Goal: Task Accomplishment & Management: Manage account settings

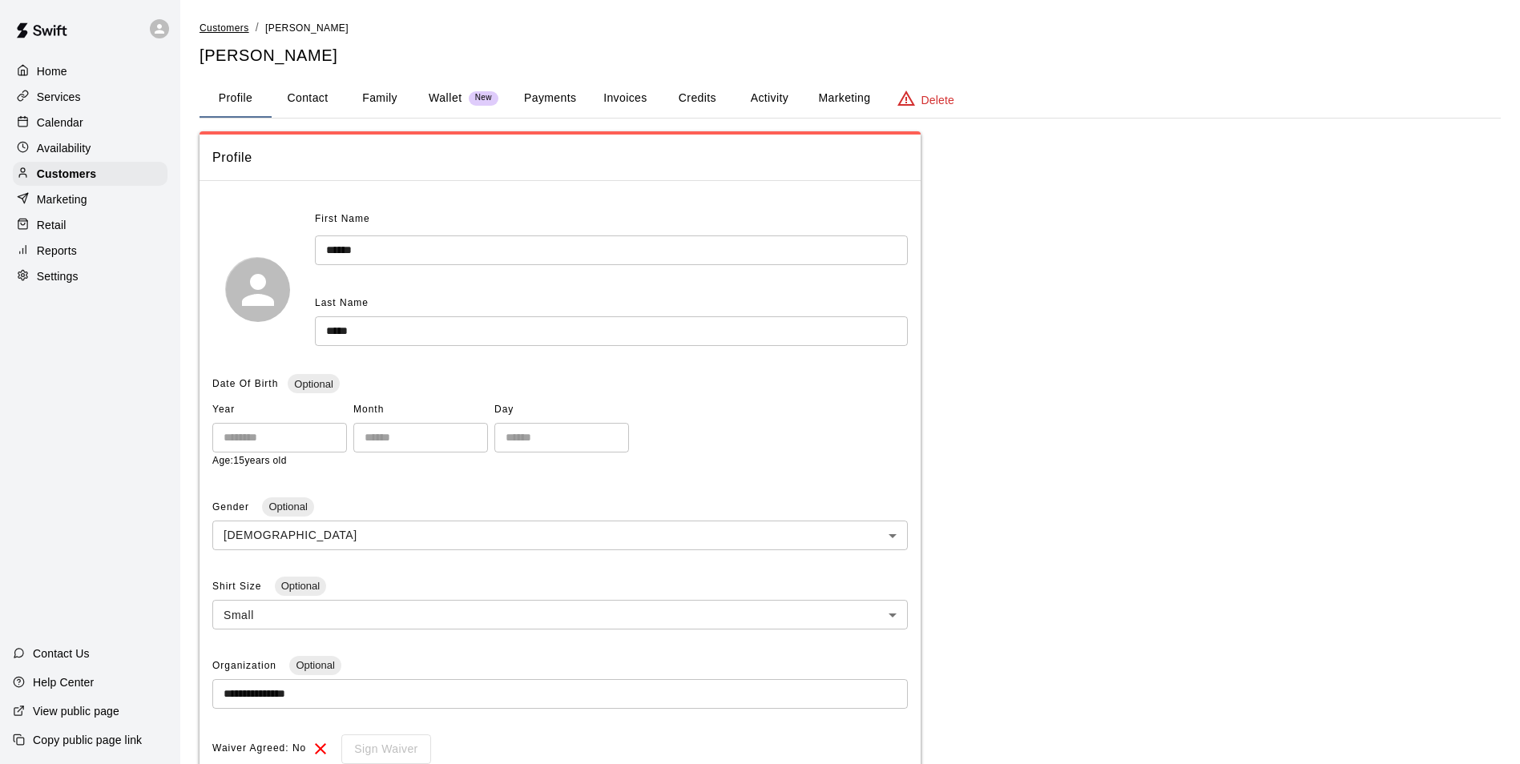
click at [213, 28] on span "Customers" at bounding box center [224, 27] width 50 height 11
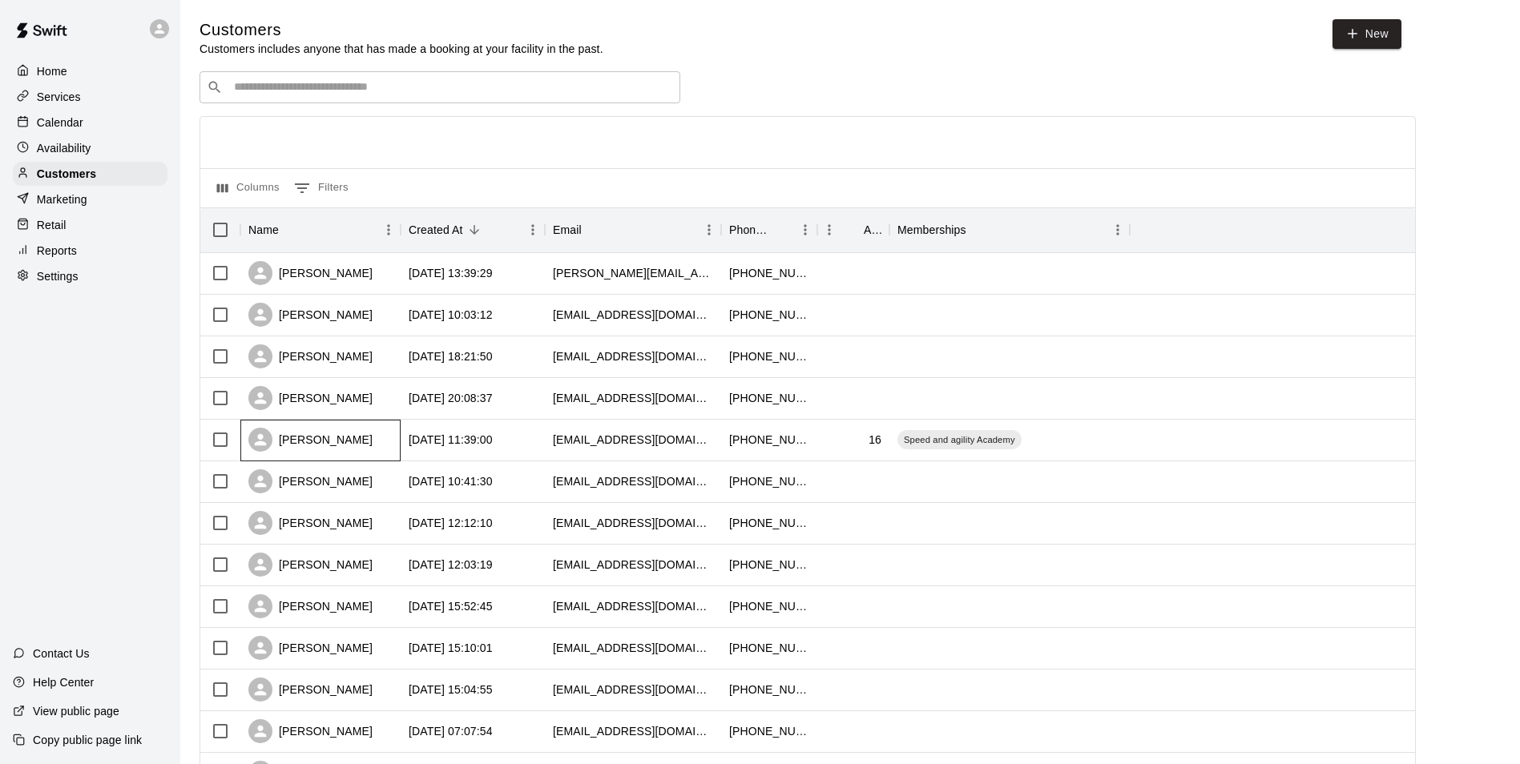
click at [337, 434] on div "Dylan Hernandez" at bounding box center [310, 440] width 124 height 24
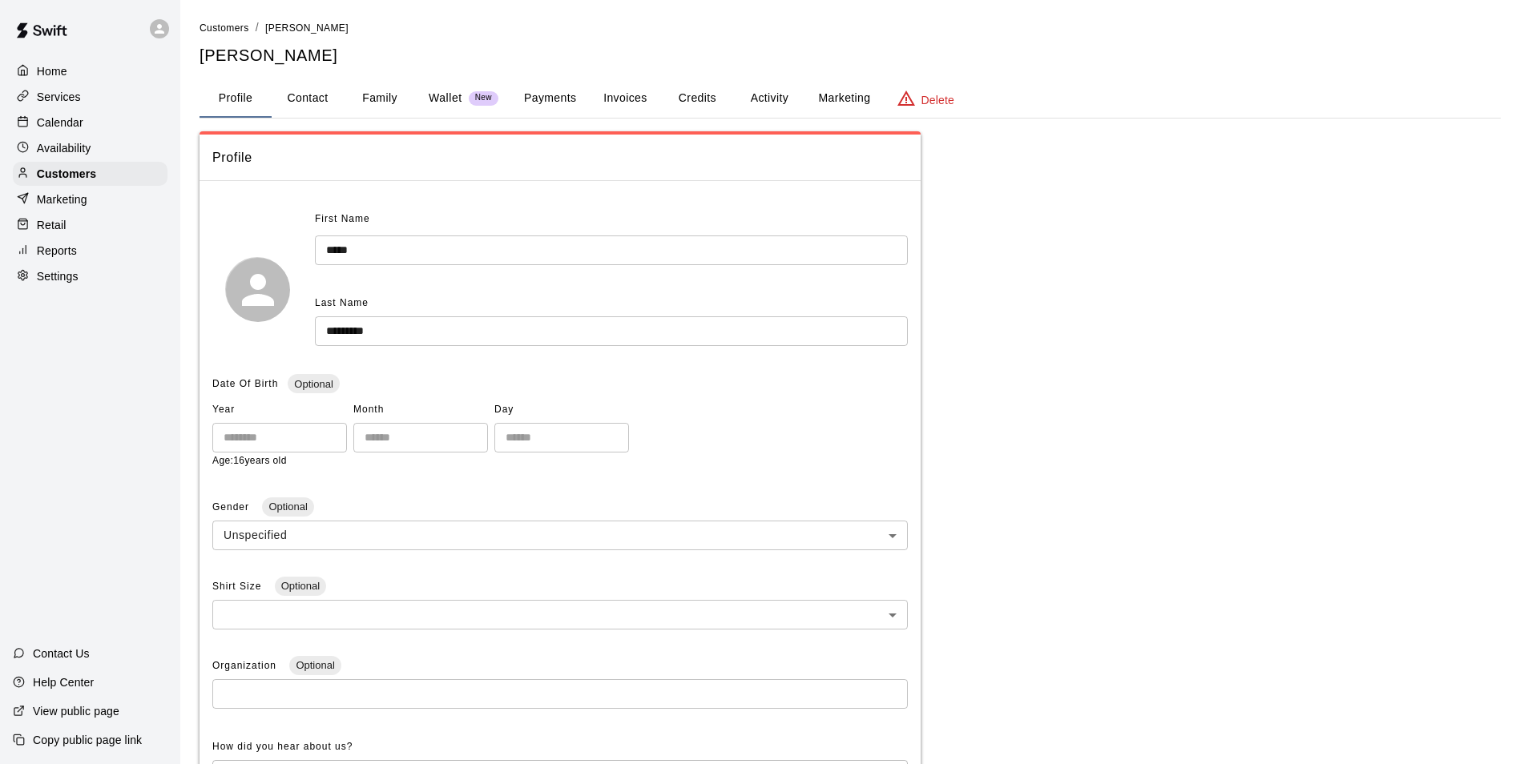
click at [451, 92] on p "Wallet" at bounding box center [446, 98] width 34 height 17
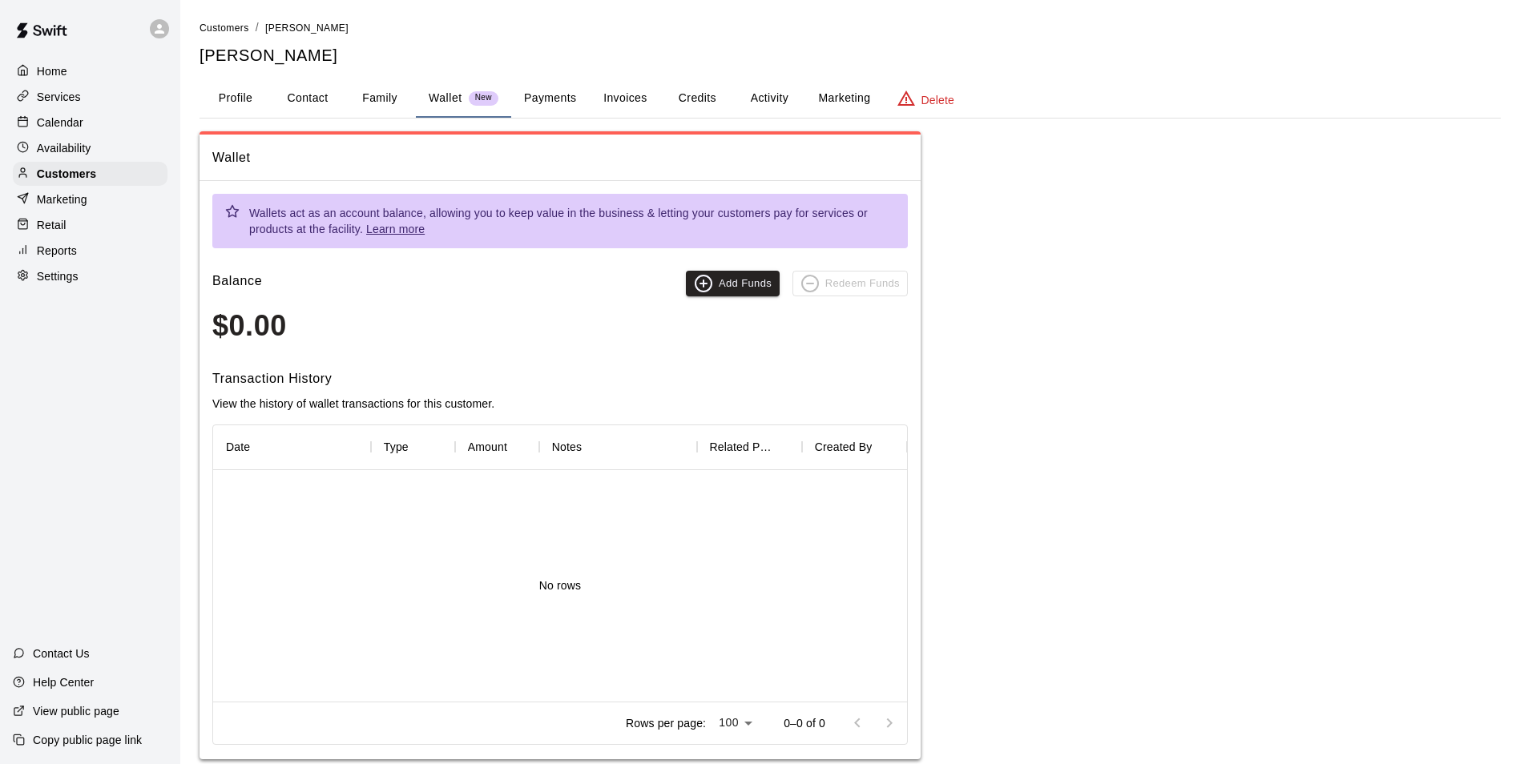
click at [383, 98] on button "Family" at bounding box center [380, 98] width 72 height 38
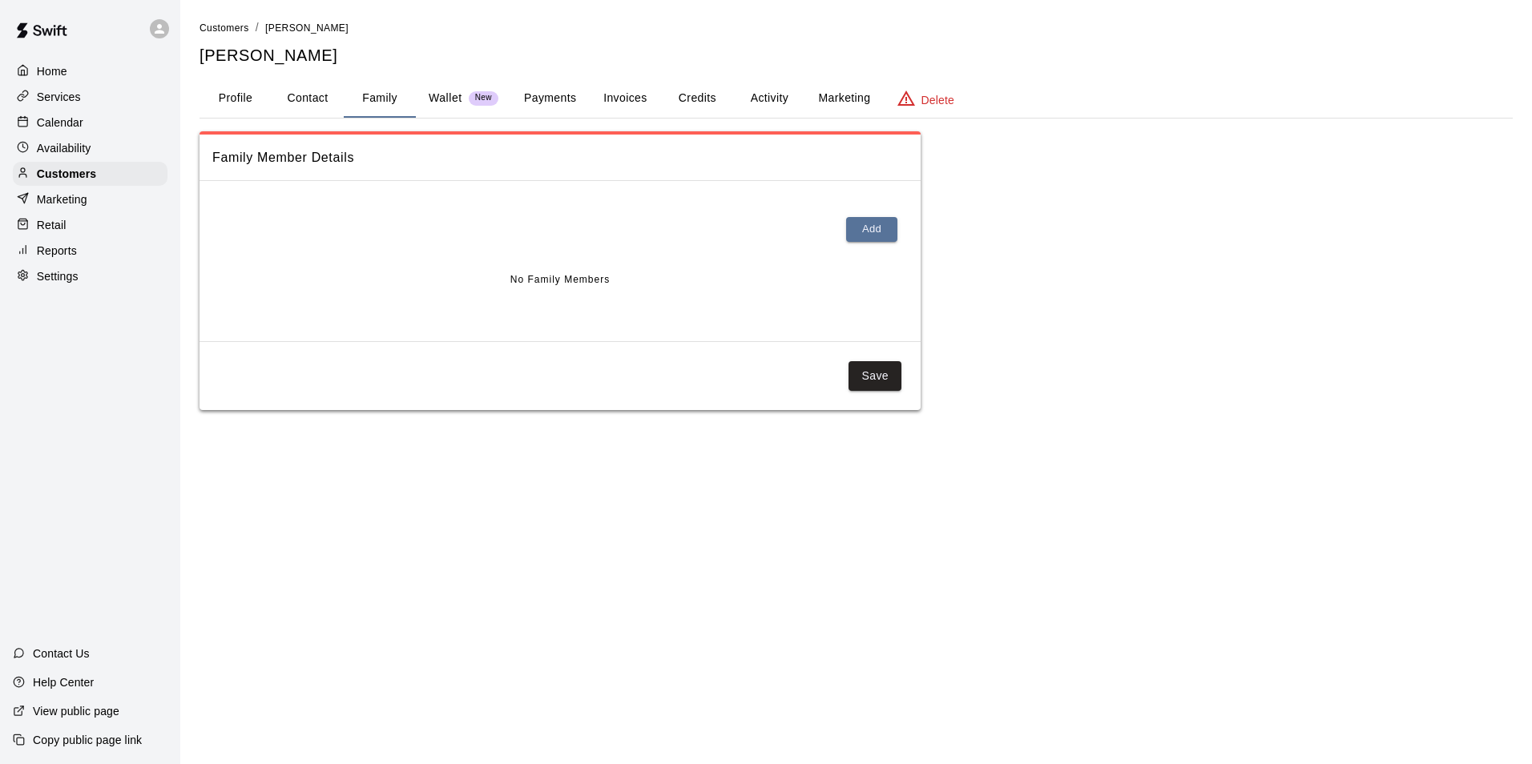
click at [555, 95] on button "Payments" at bounding box center [550, 98] width 78 height 38
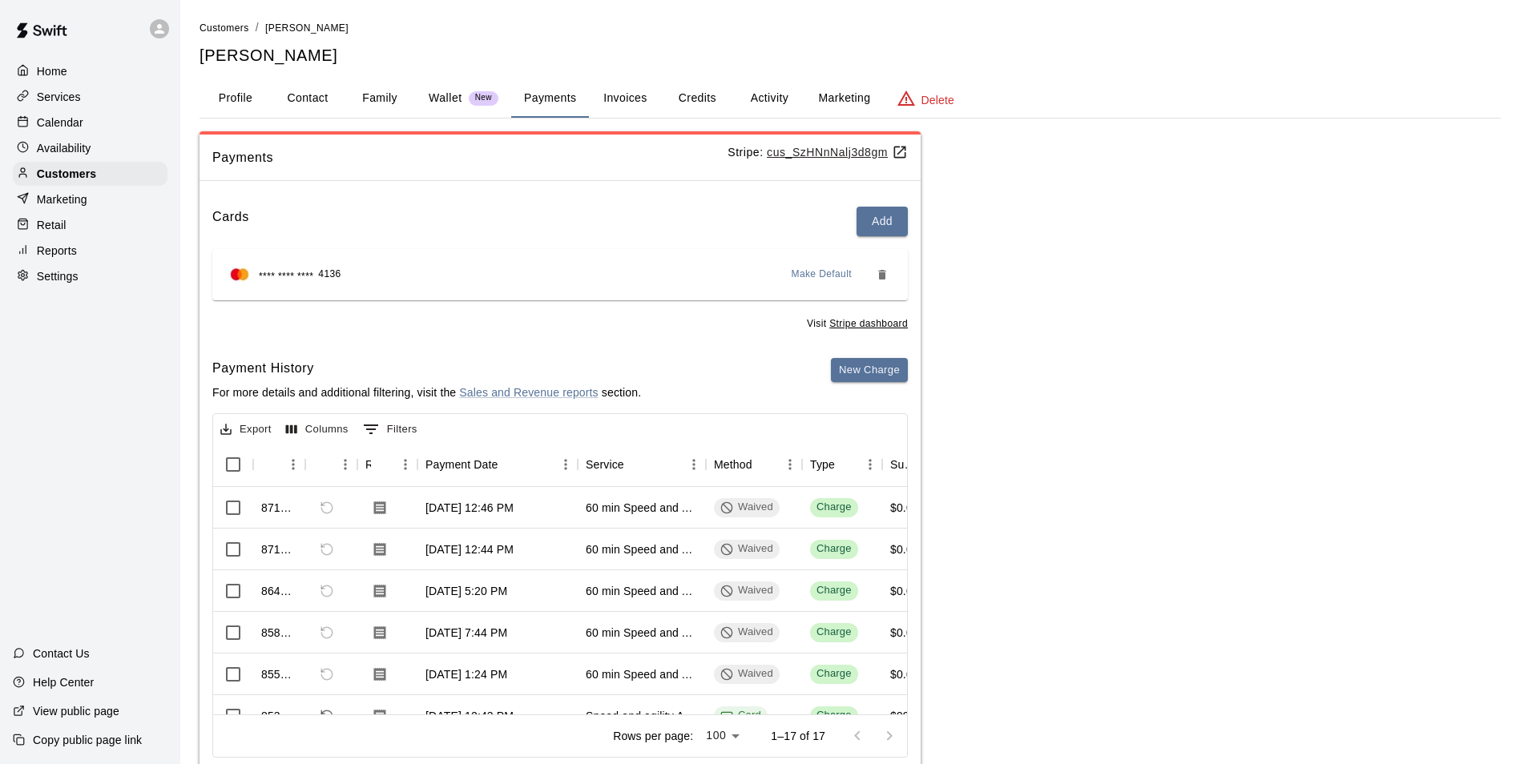
click at [222, 34] on li "Customers" at bounding box center [224, 28] width 50 height 18
click at [222, 30] on span "Customers" at bounding box center [224, 27] width 50 height 11
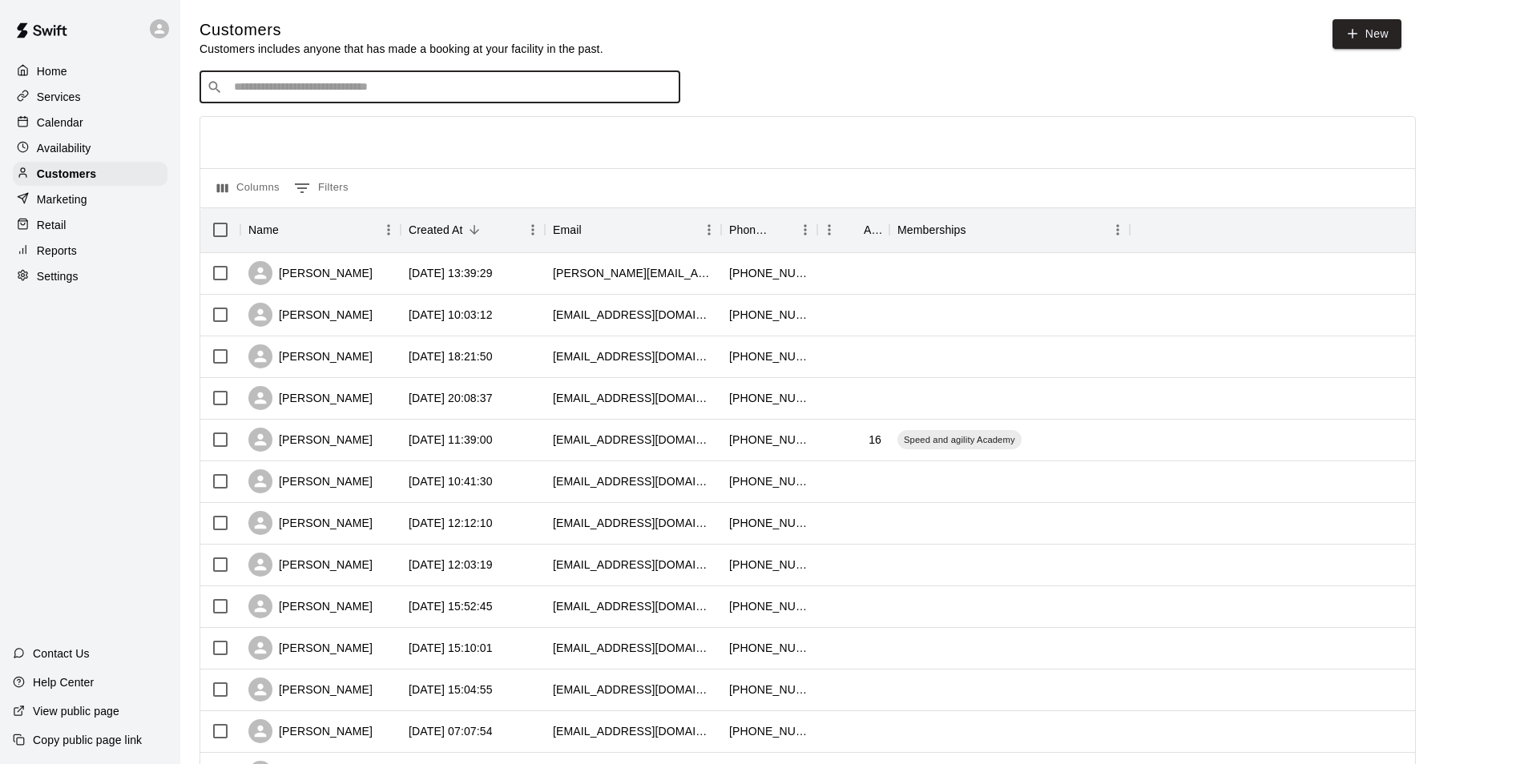
click at [265, 95] on input "Search customers by name or email" at bounding box center [451, 87] width 444 height 16
type input "***"
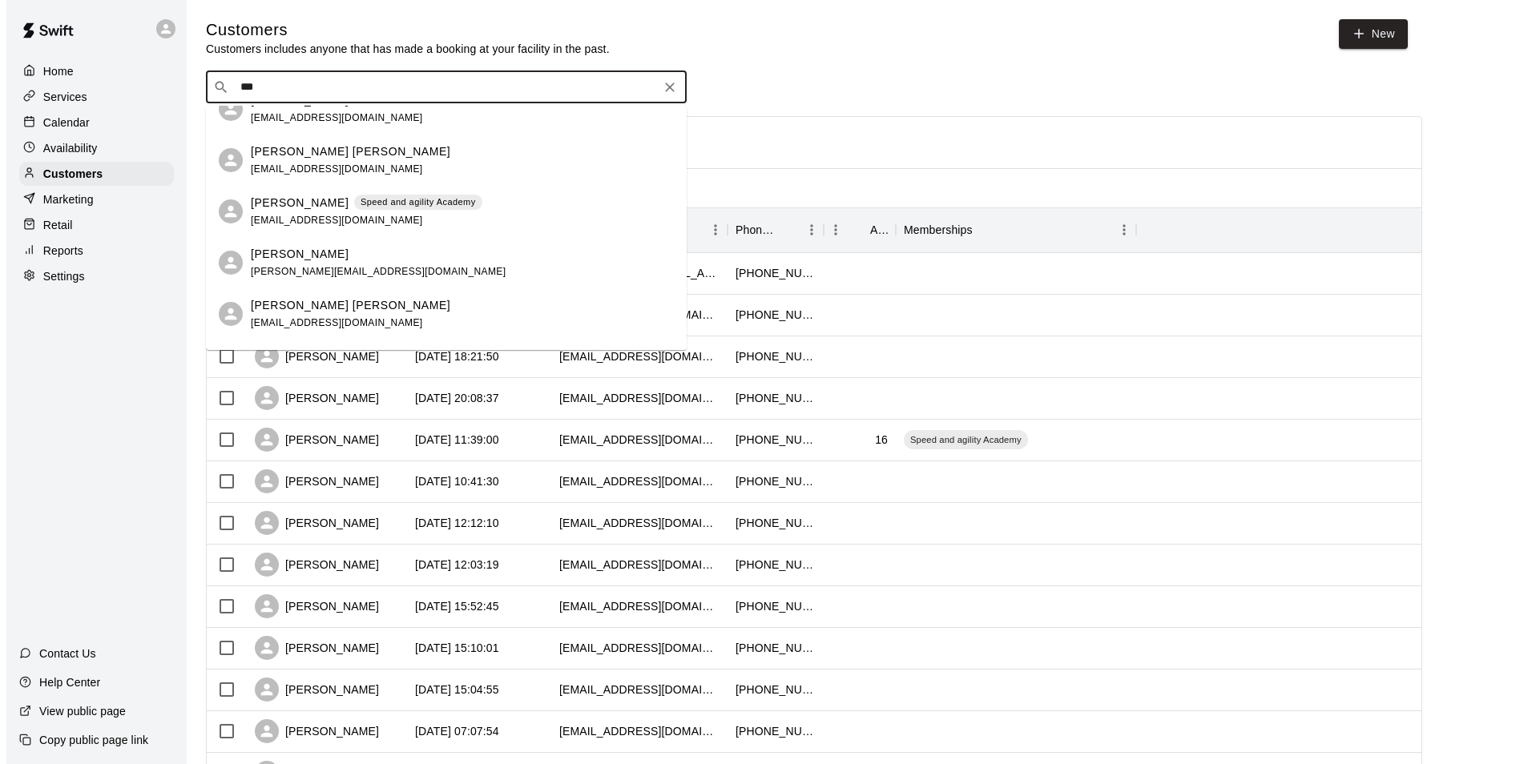
scroll to position [240, 0]
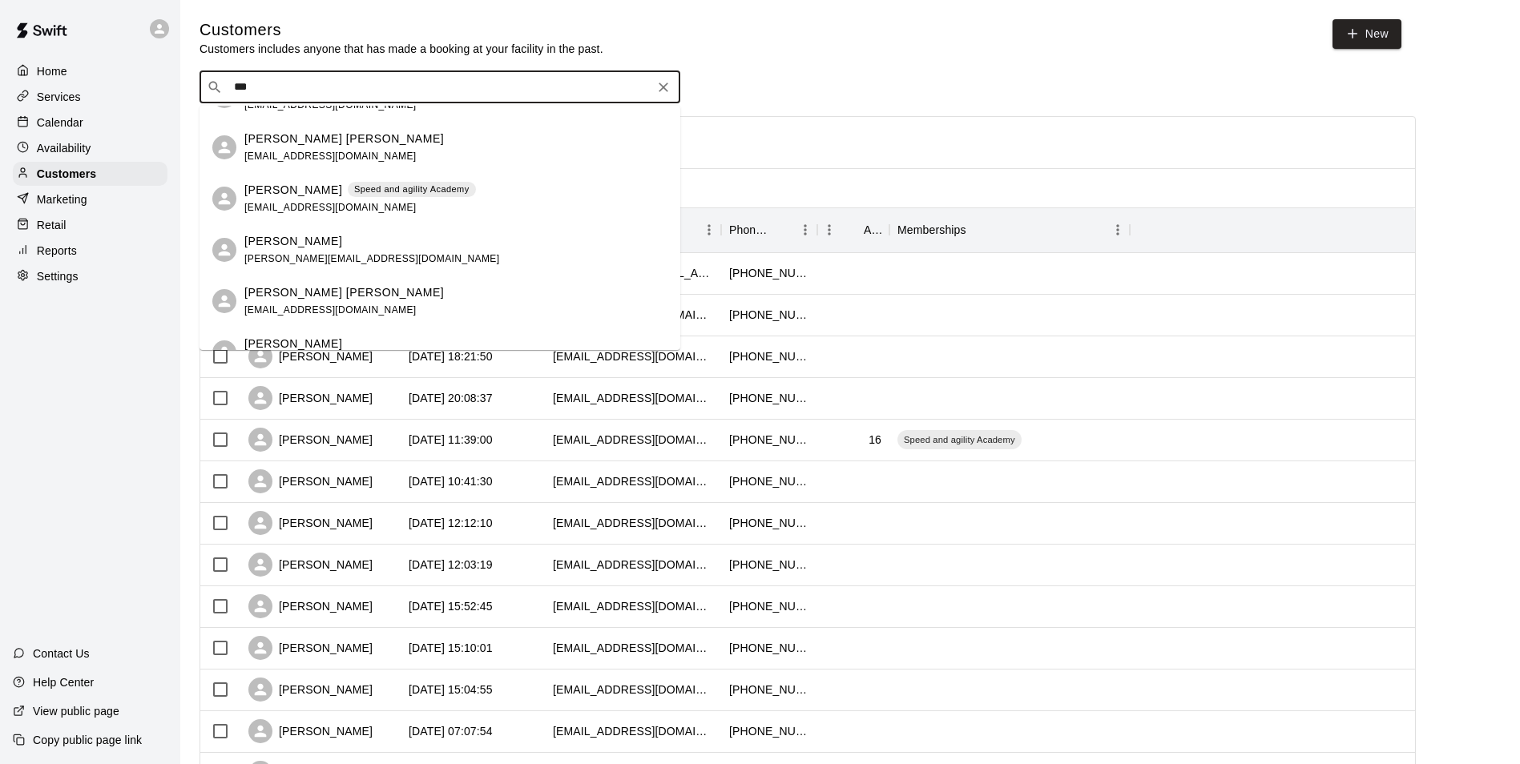
click at [316, 183] on p "[PERSON_NAME]" at bounding box center [293, 190] width 98 height 17
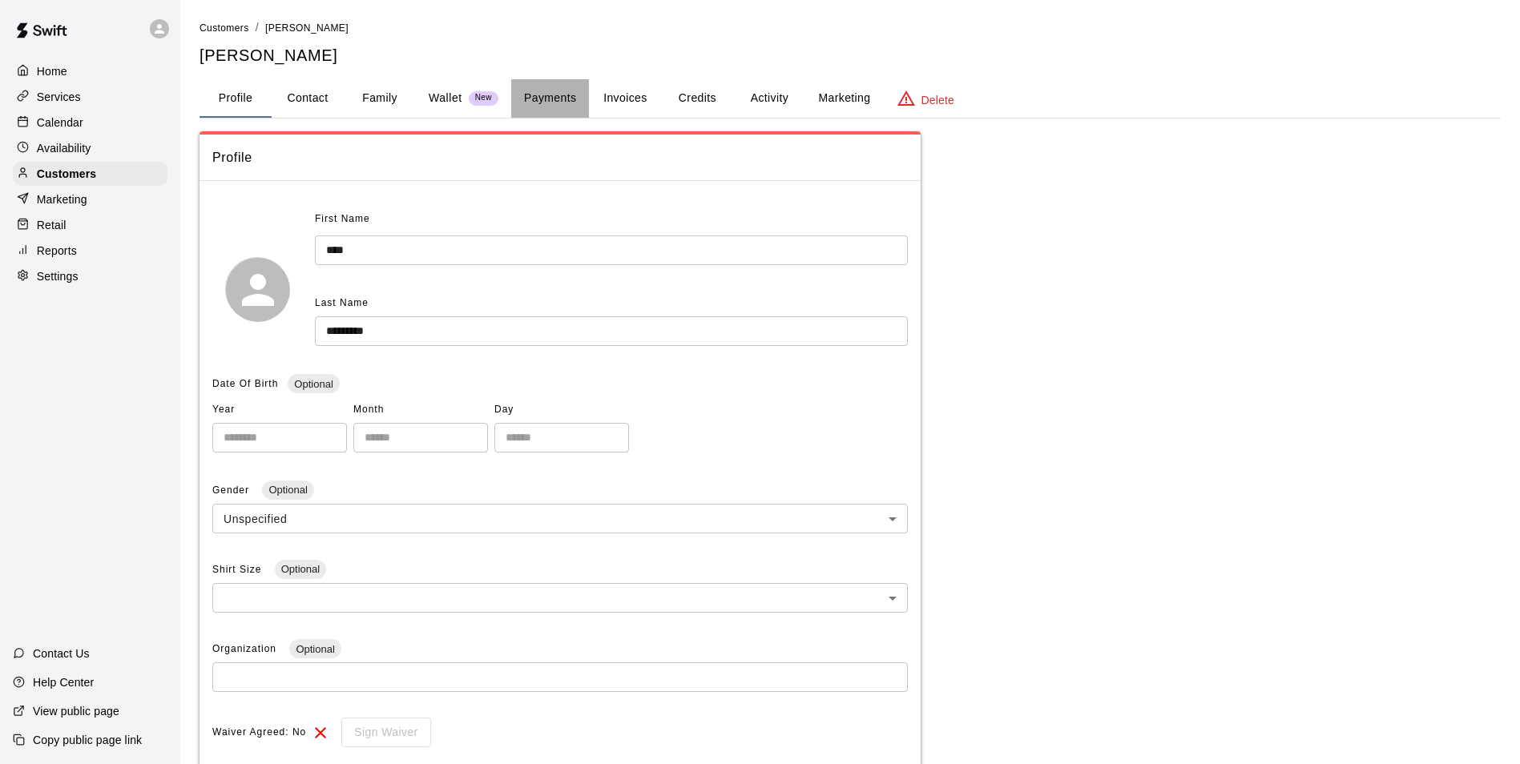
click at [550, 100] on button "Payments" at bounding box center [550, 98] width 78 height 38
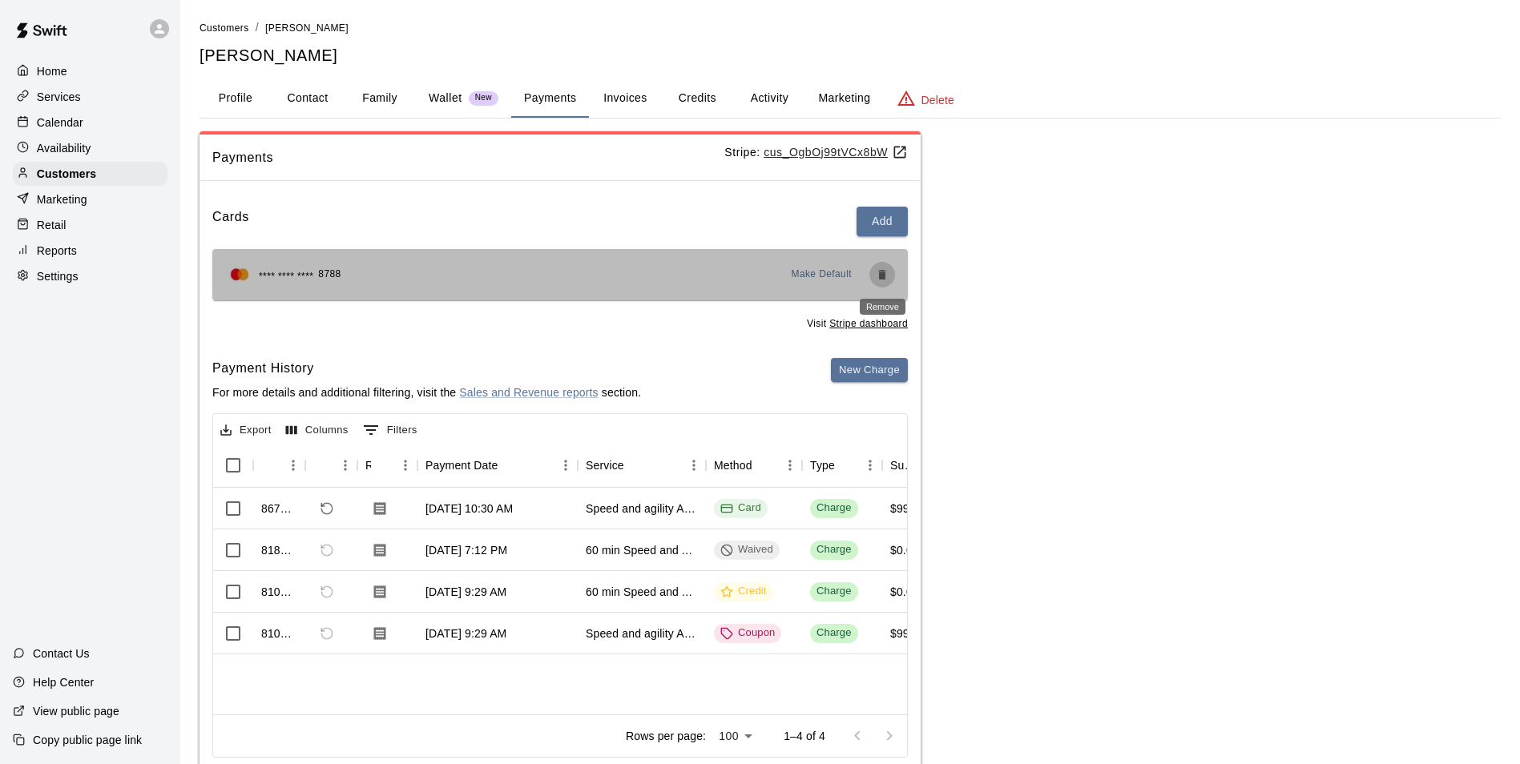
click at [885, 274] on icon "Remove" at bounding box center [881, 275] width 7 height 10
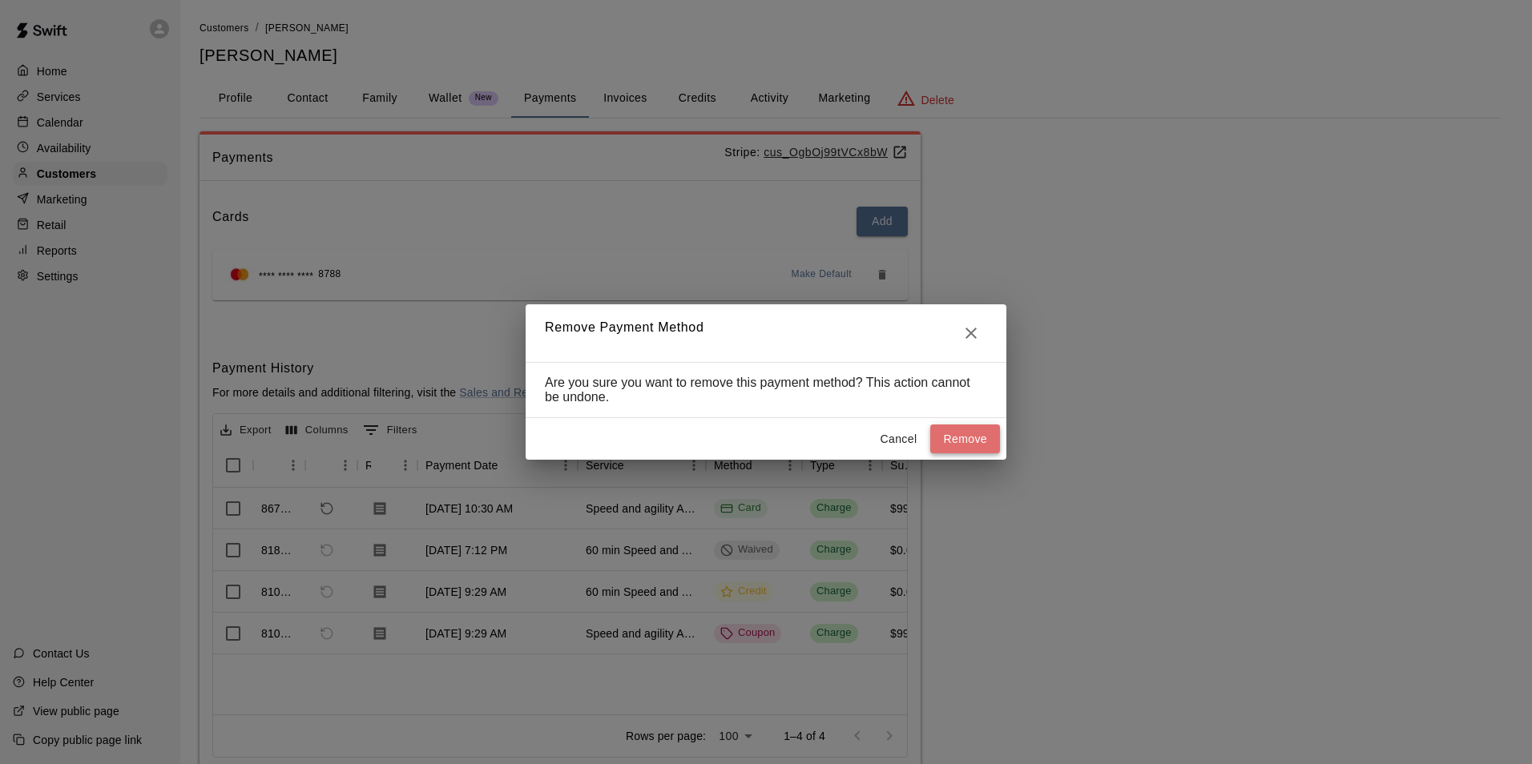
click at [953, 439] on button "Remove" at bounding box center [965, 440] width 70 height 30
click at [490, 250] on div "Remove Payment Method Are you sure you want to remove this payment method? This…" at bounding box center [766, 382] width 1532 height 764
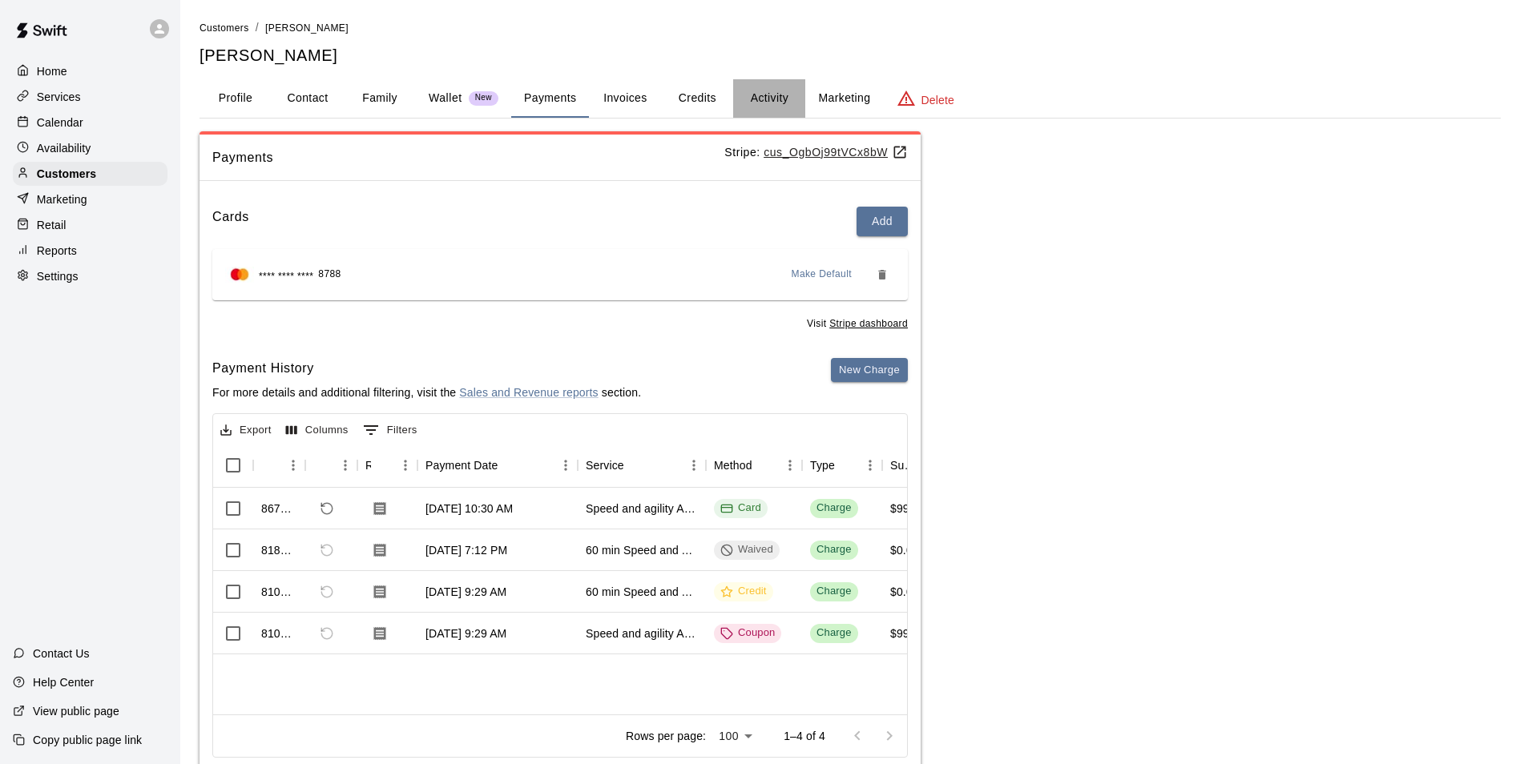
click at [748, 91] on button "Activity" at bounding box center [769, 98] width 72 height 38
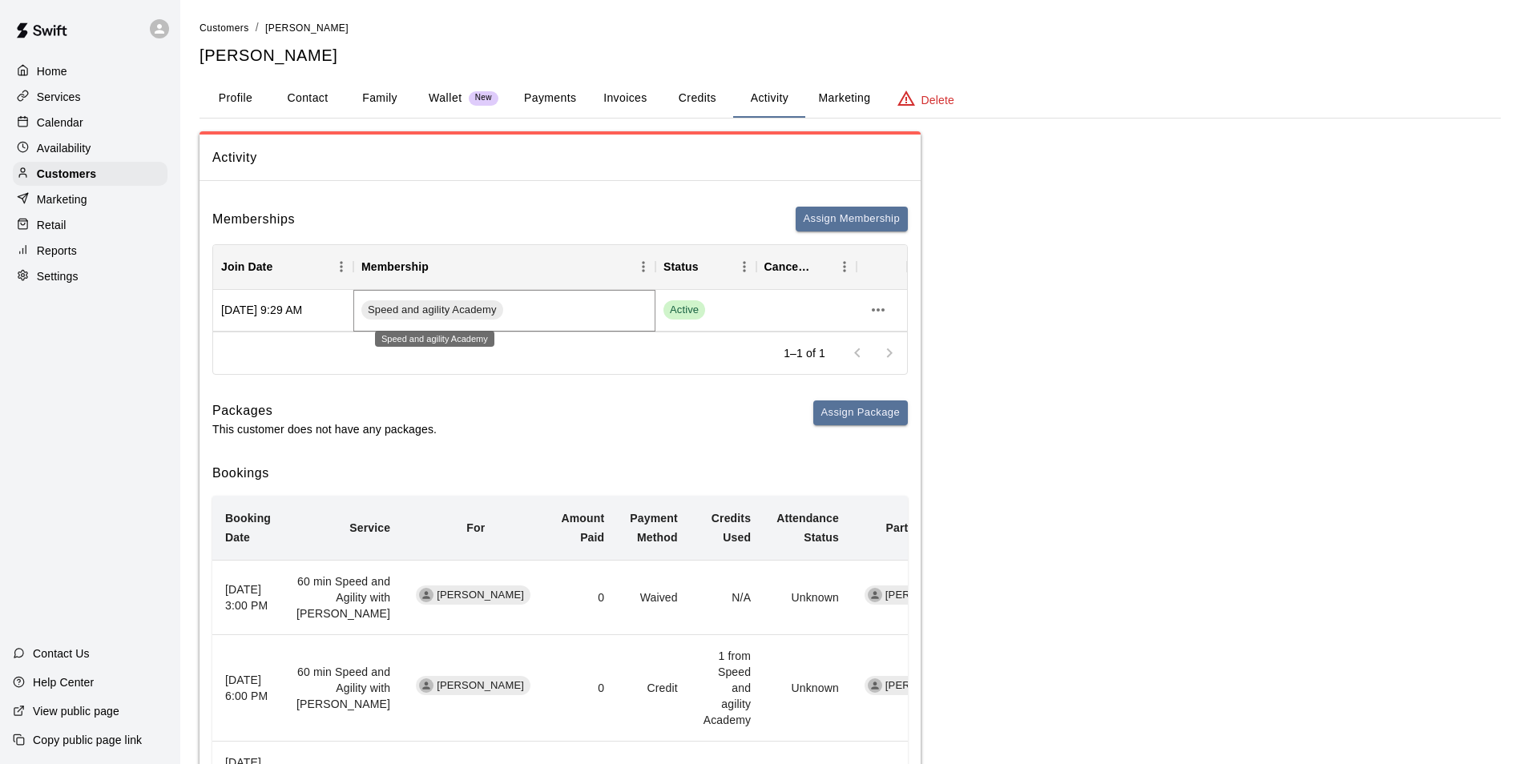
click at [448, 307] on span "Speed and agility Academy" at bounding box center [432, 310] width 142 height 15
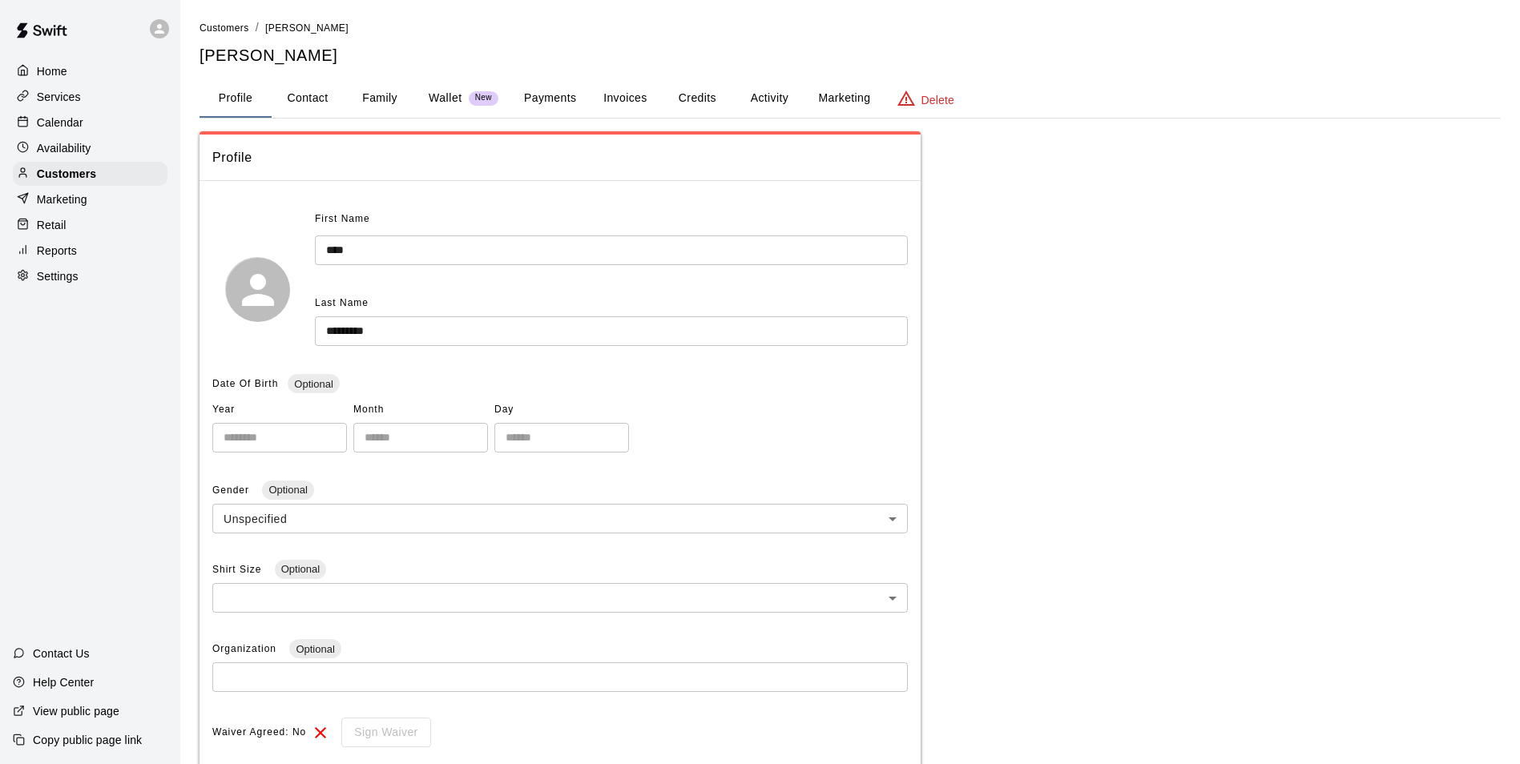
click at [765, 95] on button "Activity" at bounding box center [769, 98] width 72 height 38
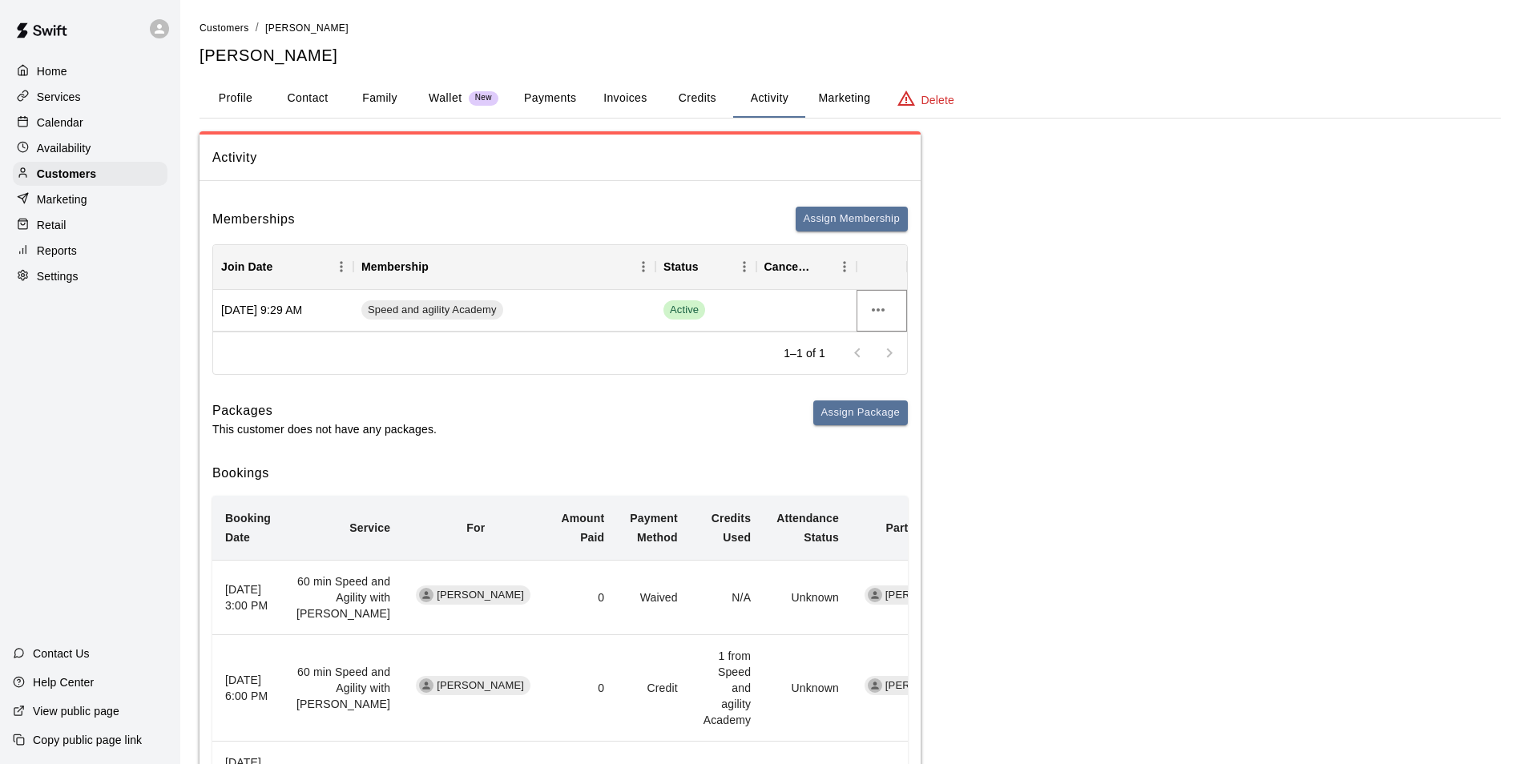
click at [884, 310] on icon "more actions" at bounding box center [878, 309] width 13 height 3
click at [877, 376] on li "Cancel" at bounding box center [909, 370] width 91 height 26
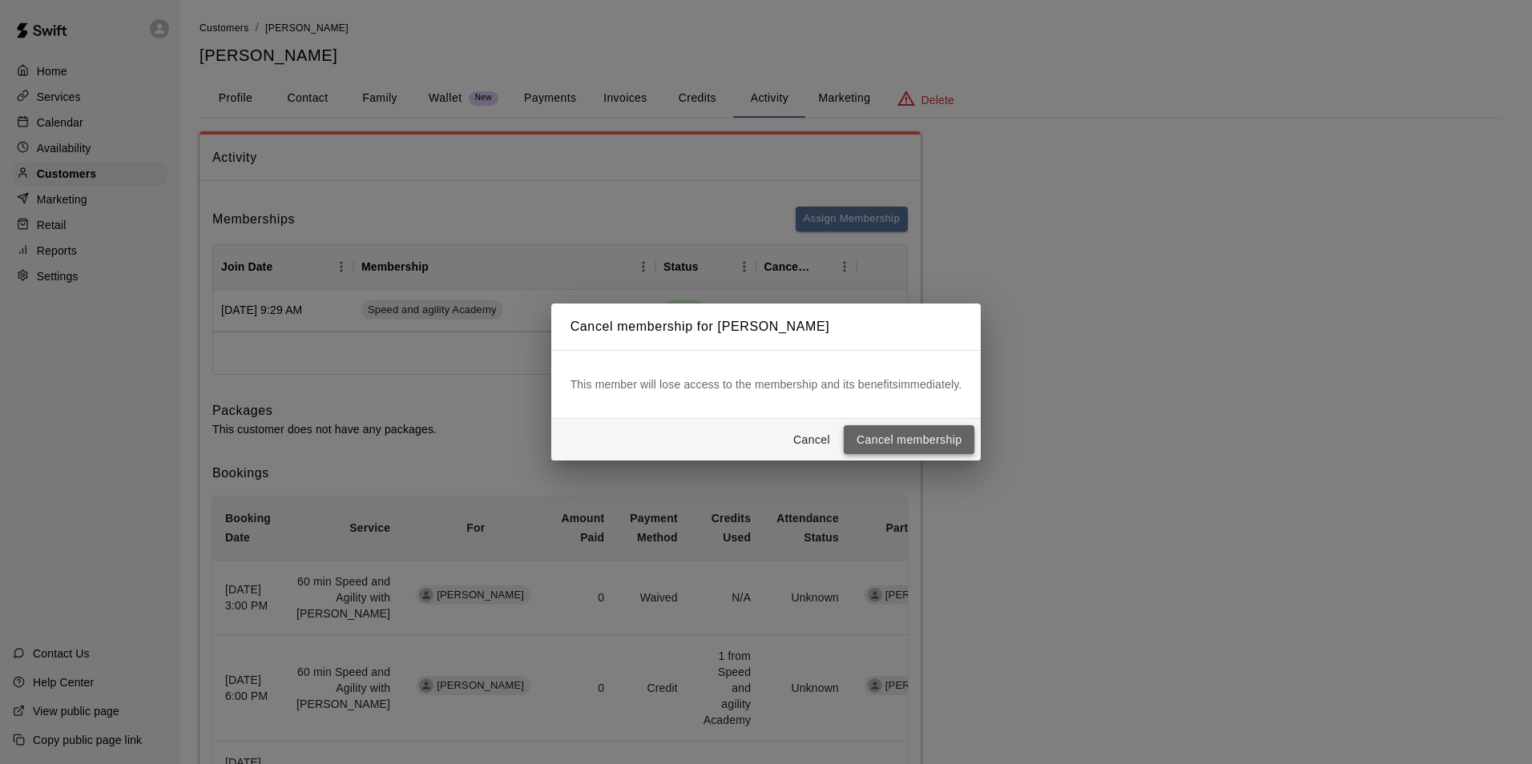
click at [880, 436] on button "Cancel membership" at bounding box center [909, 440] width 131 height 30
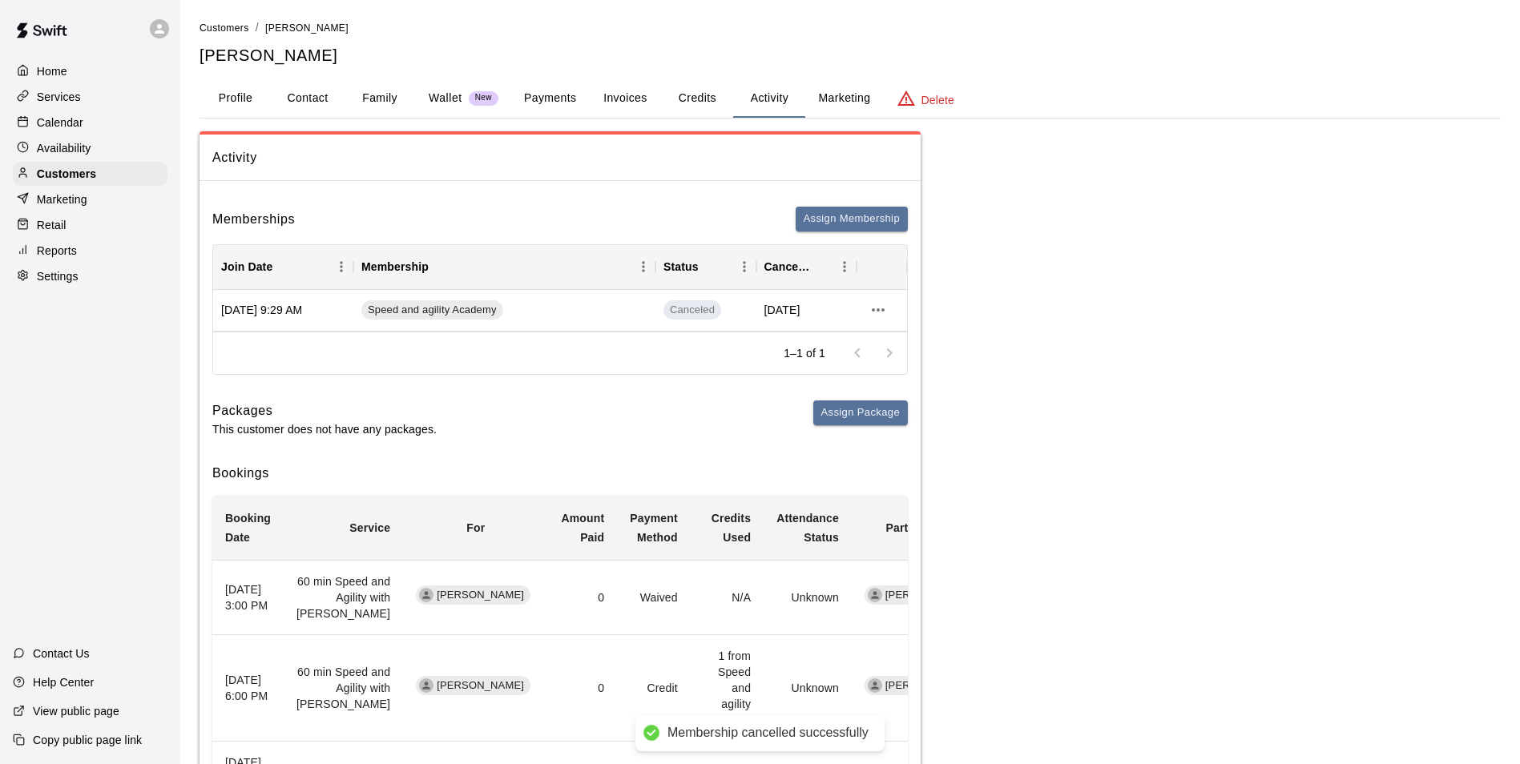
click at [566, 99] on button "Payments" at bounding box center [550, 98] width 78 height 38
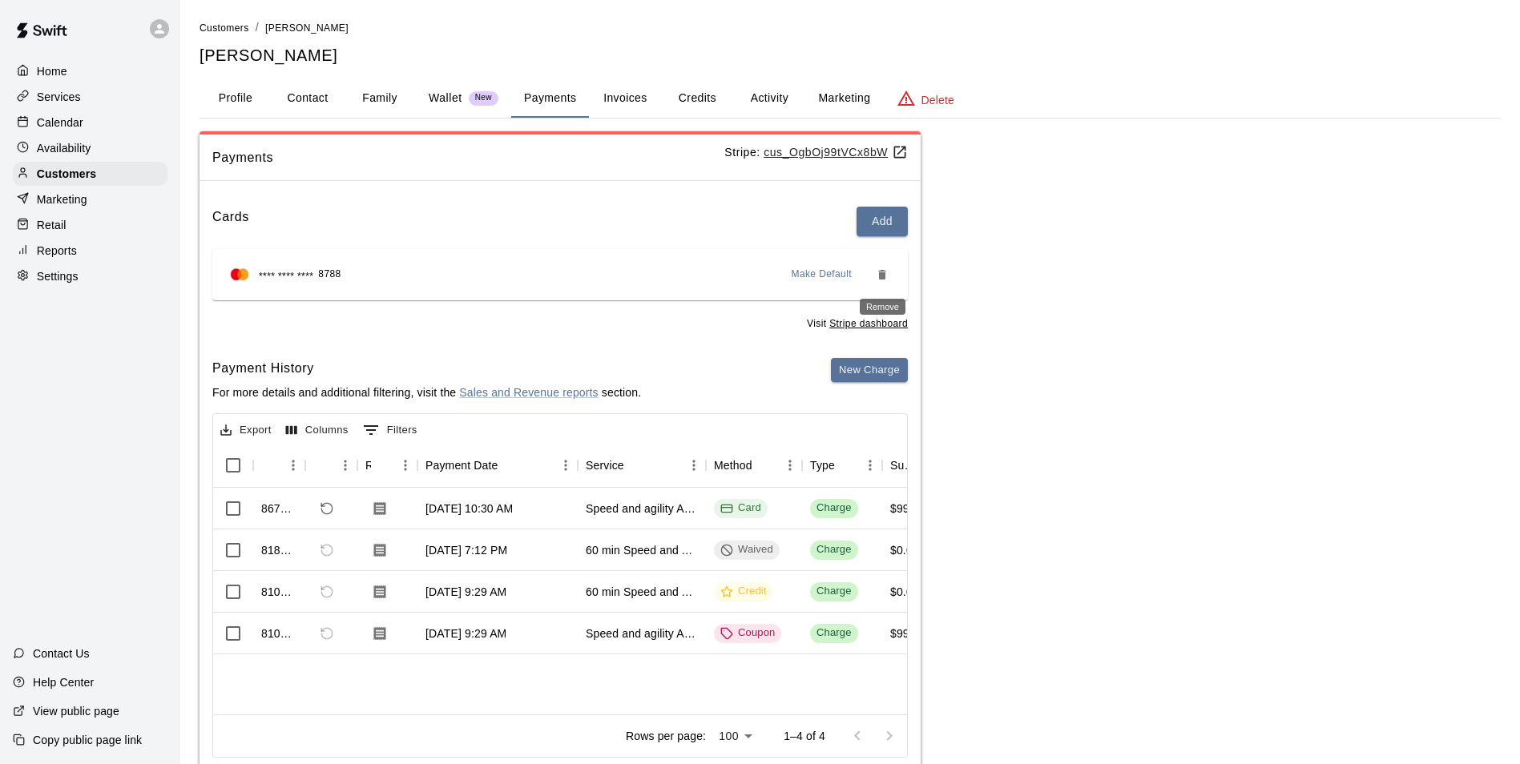
click at [877, 269] on icon "Remove" at bounding box center [882, 274] width 13 height 13
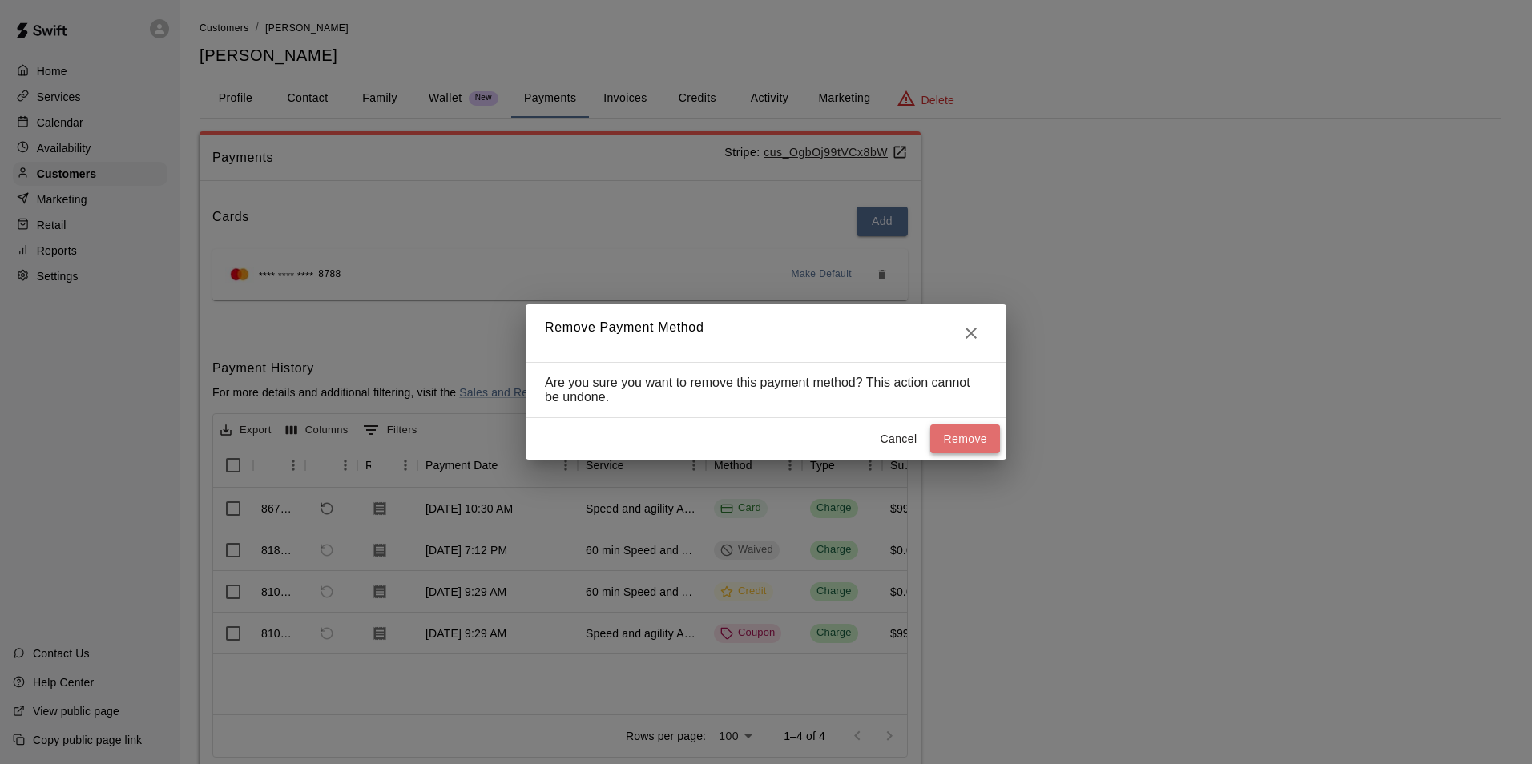
click at [953, 436] on button "Remove" at bounding box center [965, 440] width 70 height 30
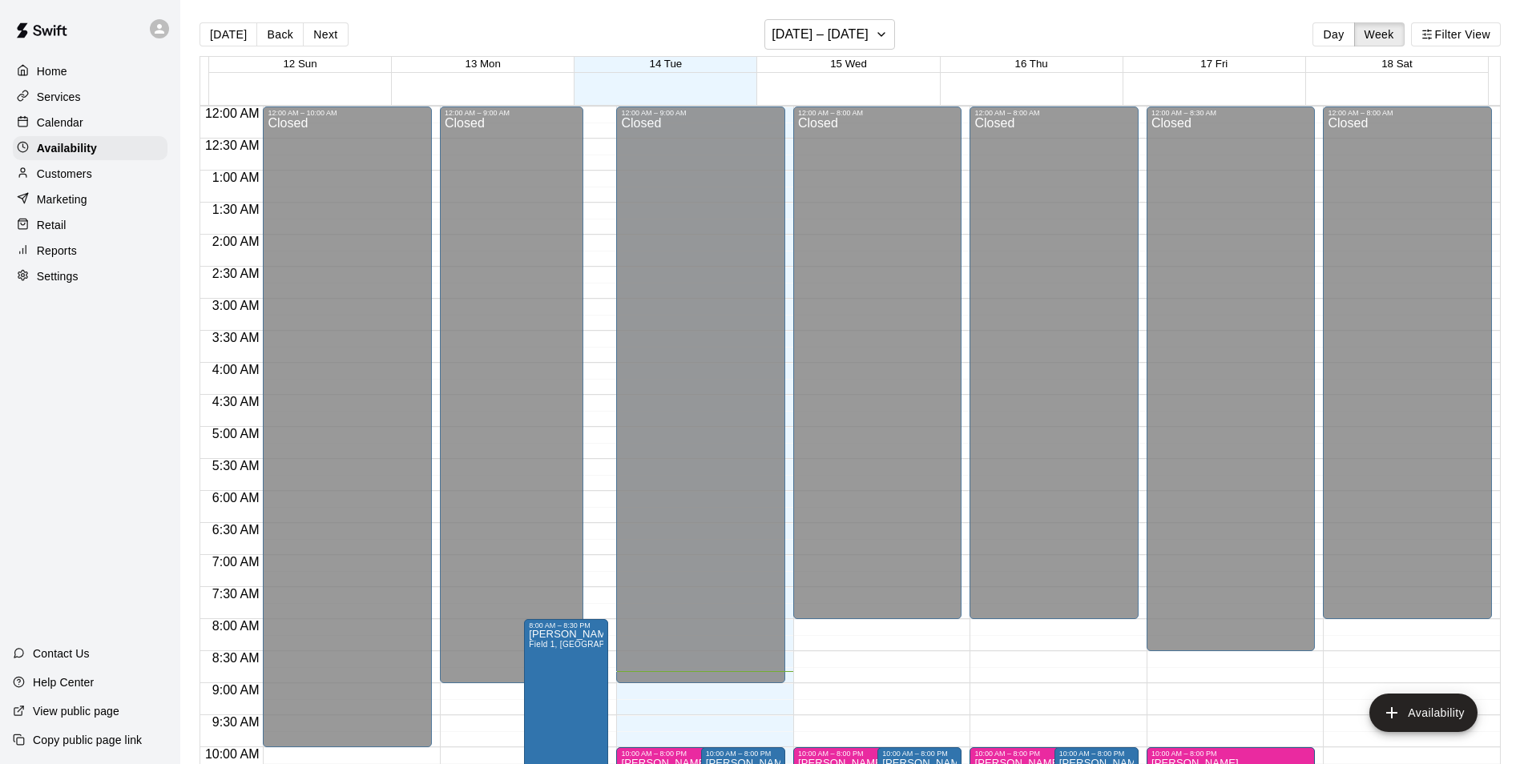
scroll to position [555, 0]
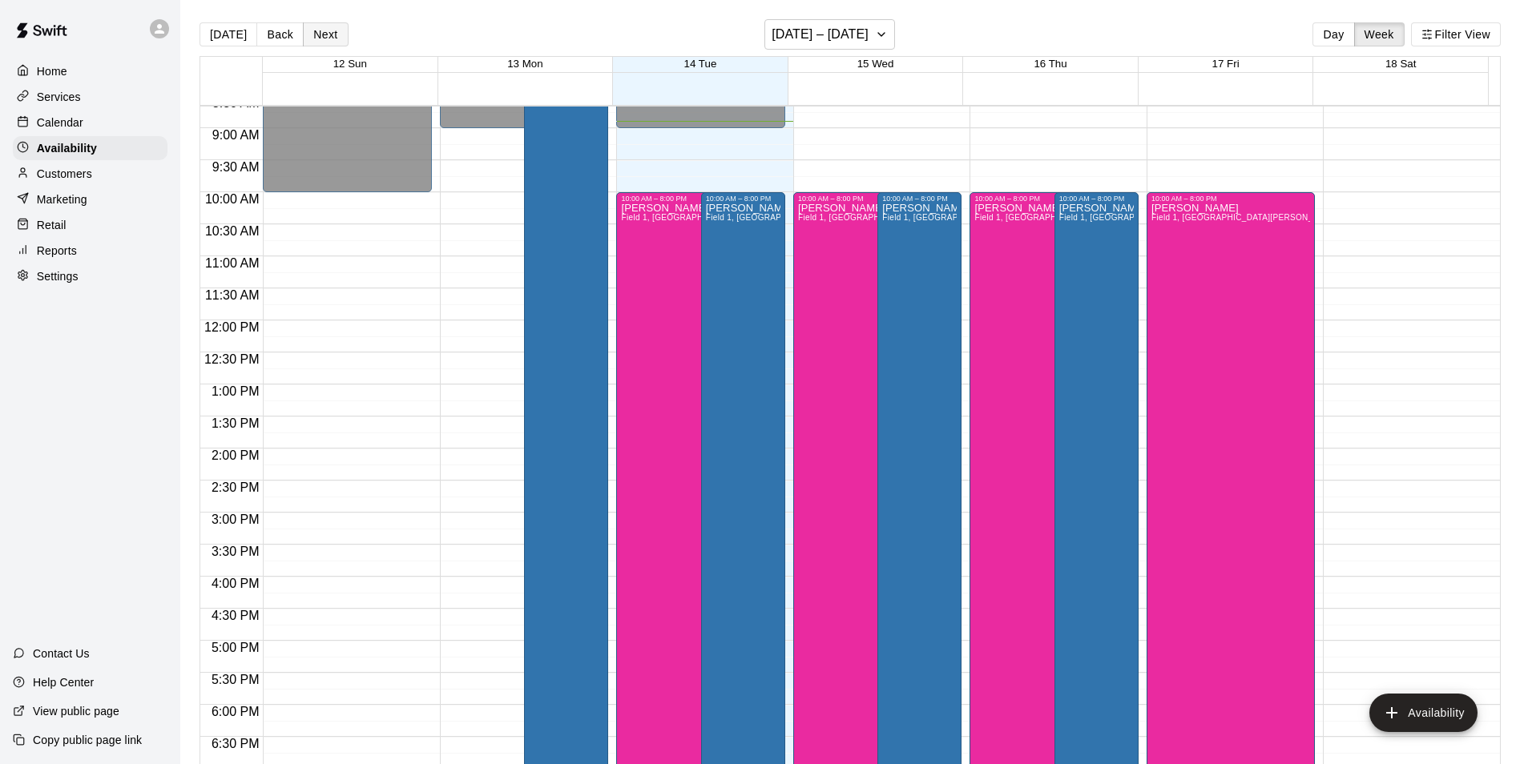
click at [330, 35] on button "Next" at bounding box center [325, 34] width 45 height 24
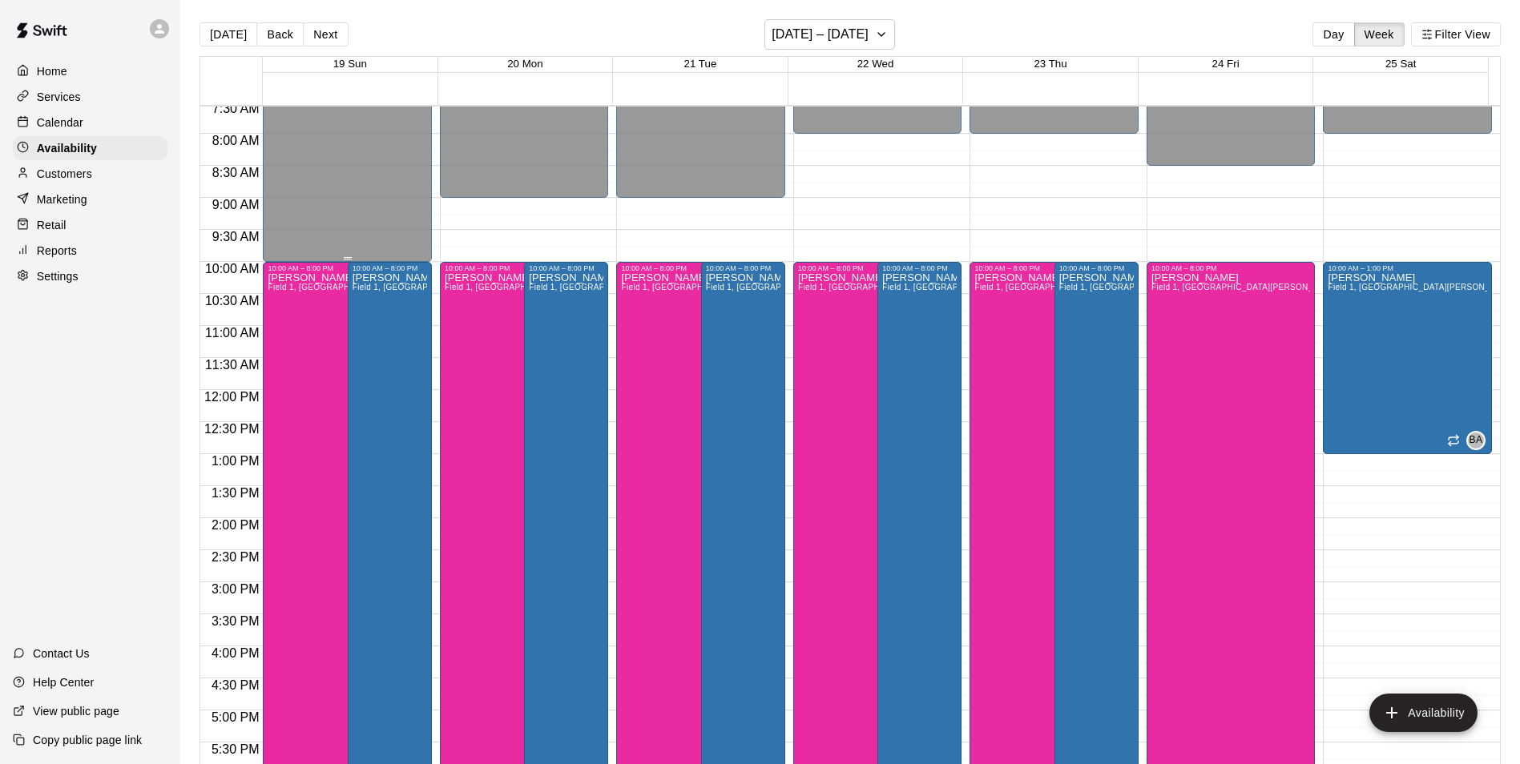
scroll to position [475, 0]
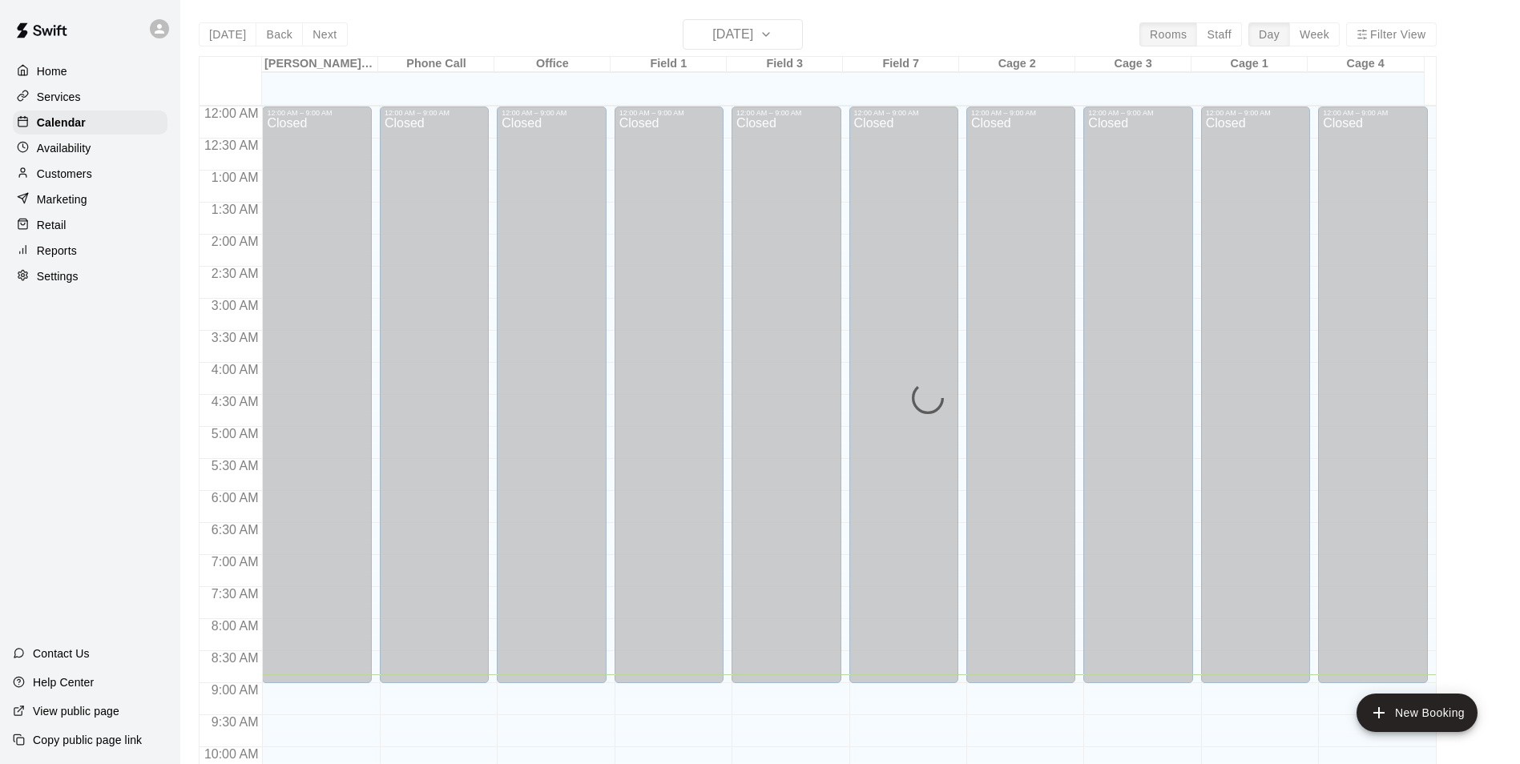
scroll to position [570, 0]
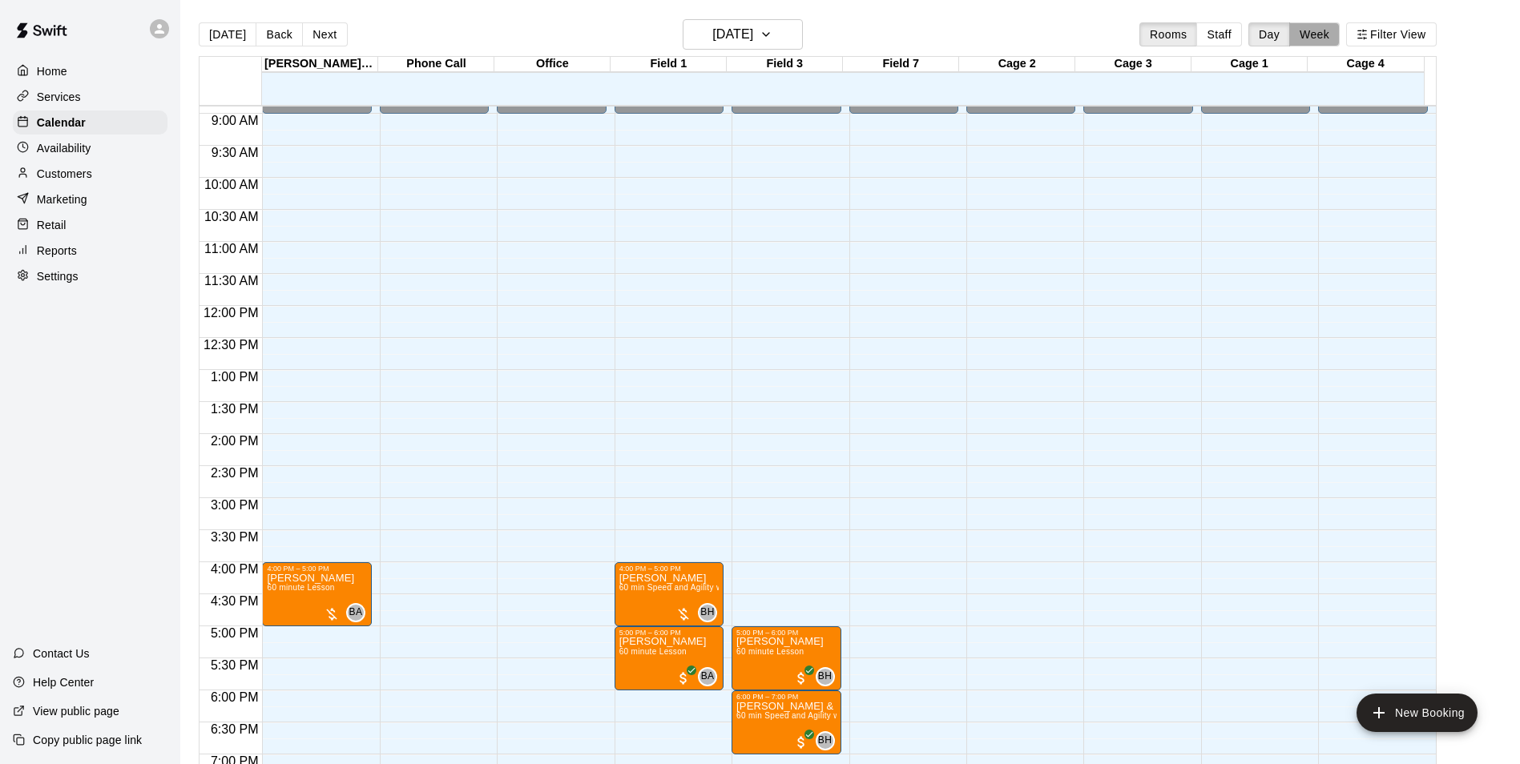
click at [1333, 42] on button "Week" at bounding box center [1314, 34] width 50 height 24
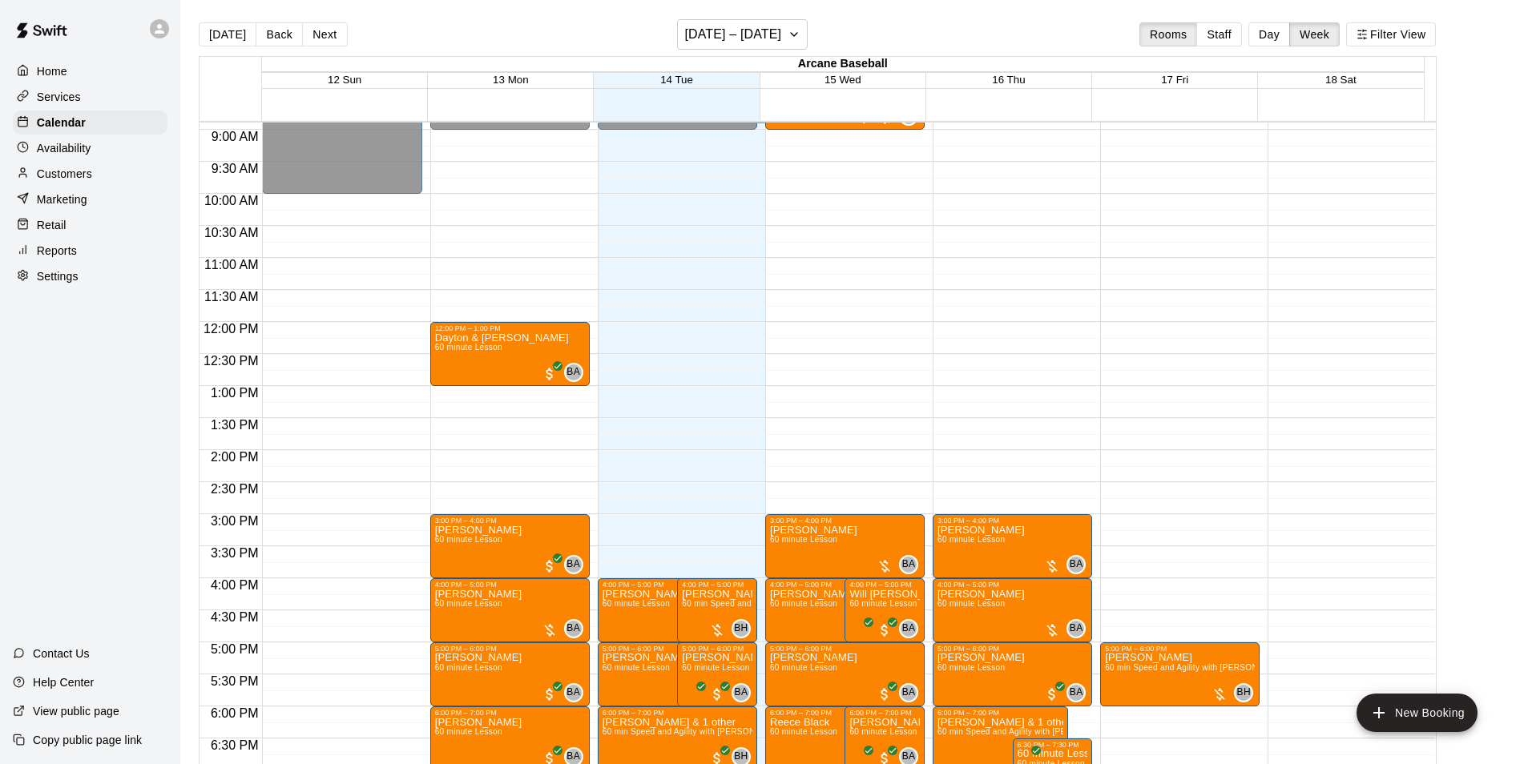
drag, startPoint x: 333, startPoint y: 34, endPoint x: 352, endPoint y: 123, distance: 90.0
click at [332, 35] on button "Next" at bounding box center [324, 34] width 45 height 24
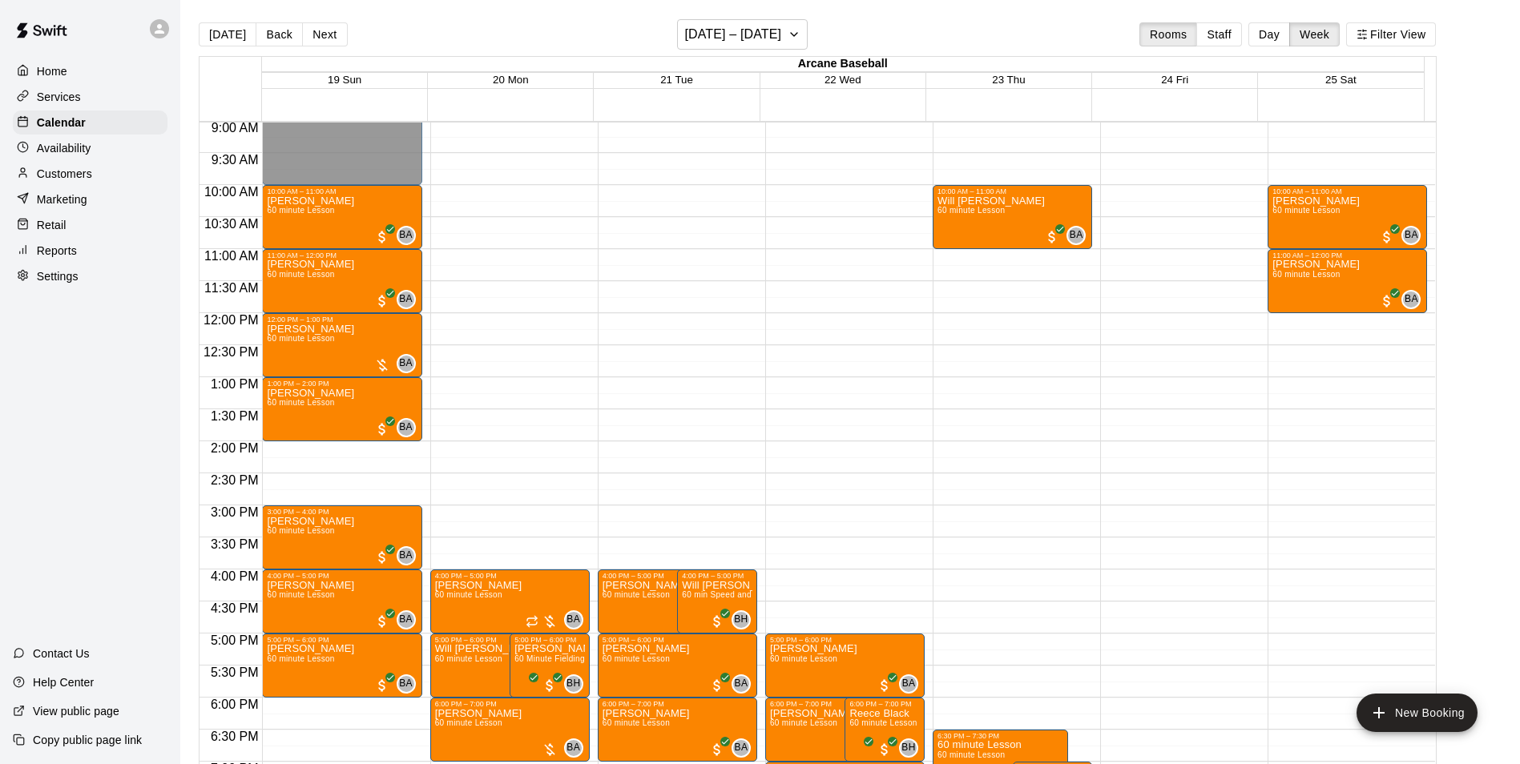
scroll to position [650, 0]
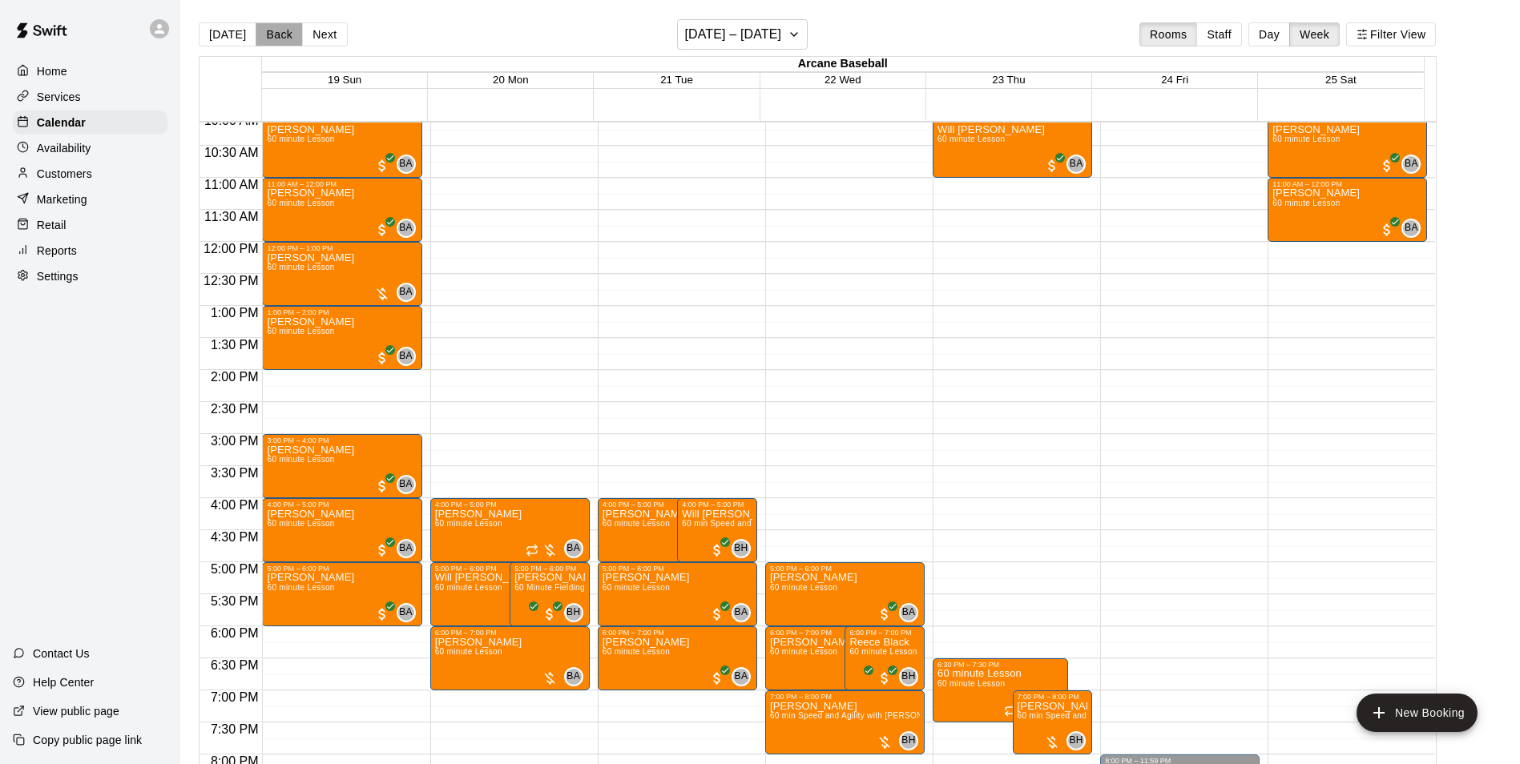
click at [284, 34] on button "Back" at bounding box center [279, 34] width 47 height 24
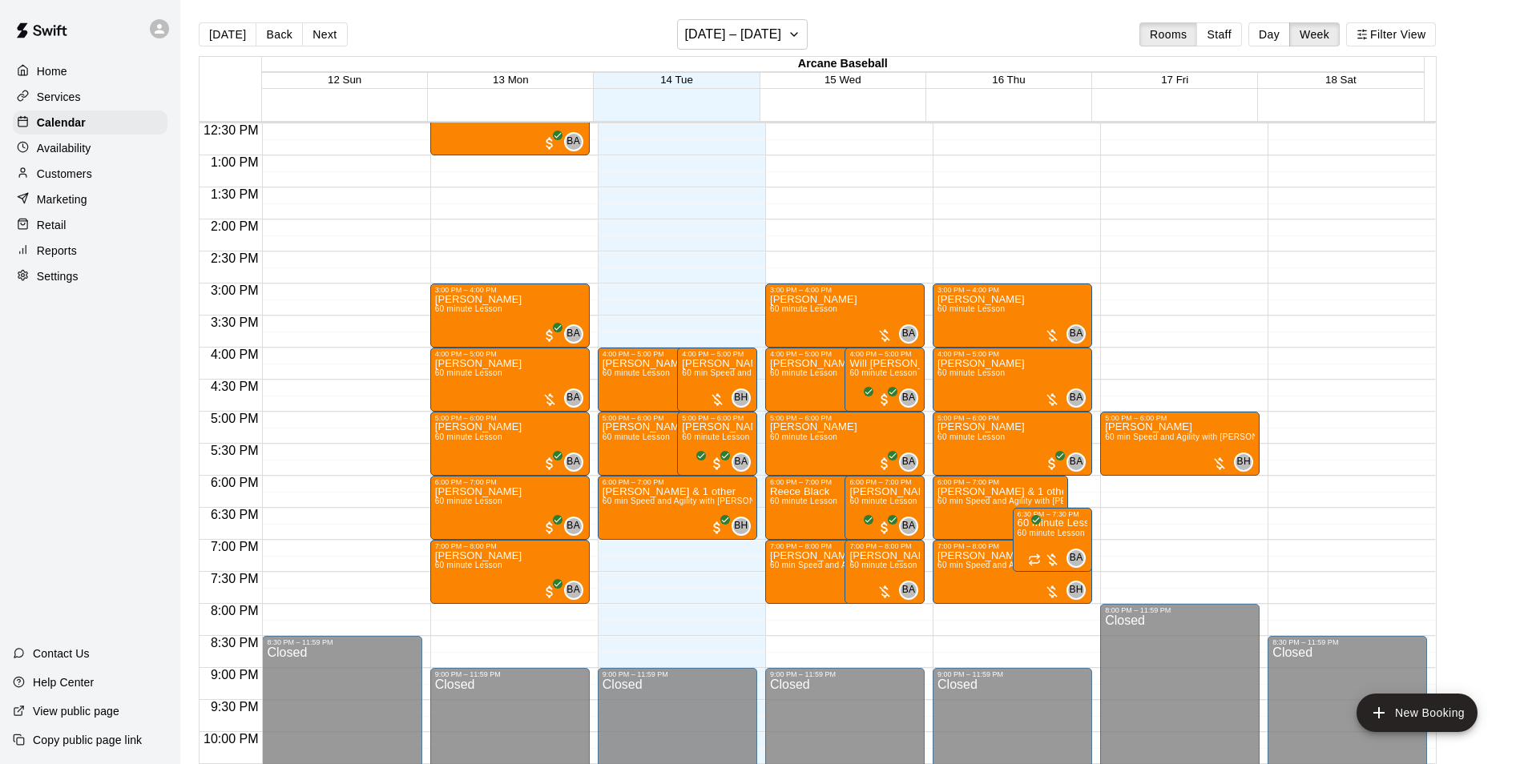
scroll to position [810, 0]
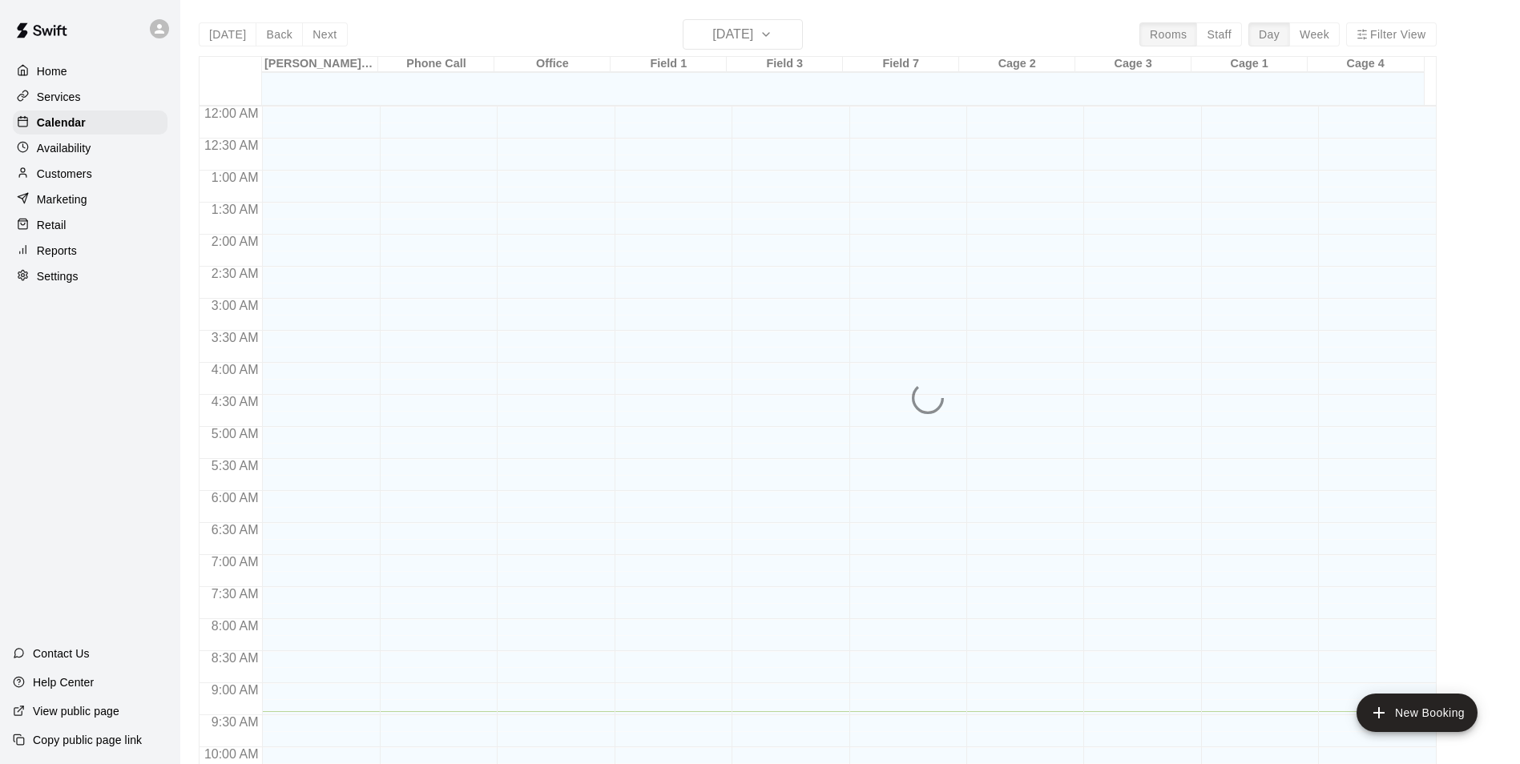
scroll to position [606, 0]
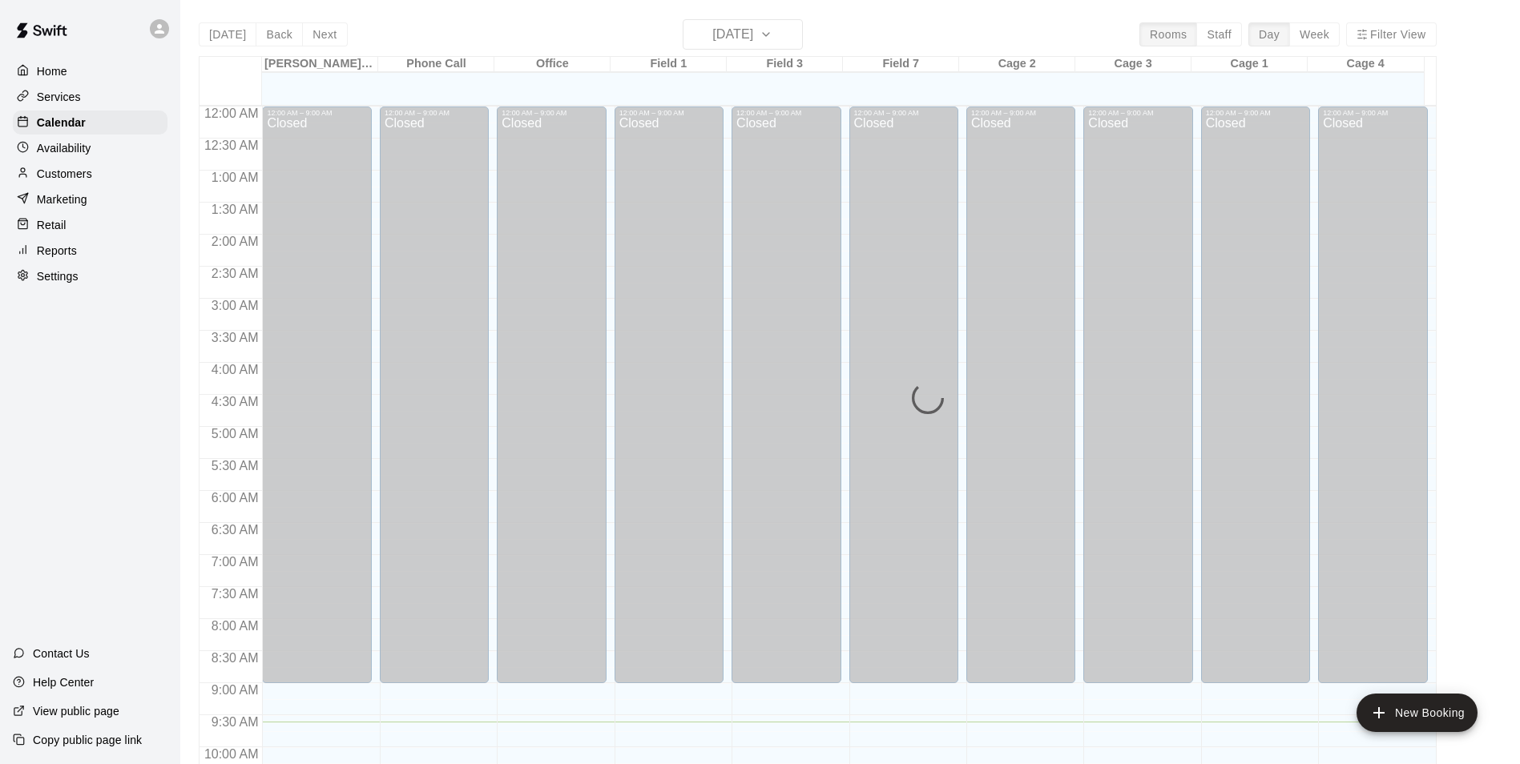
scroll to position [616, 0]
